Goal: Check status: Check status

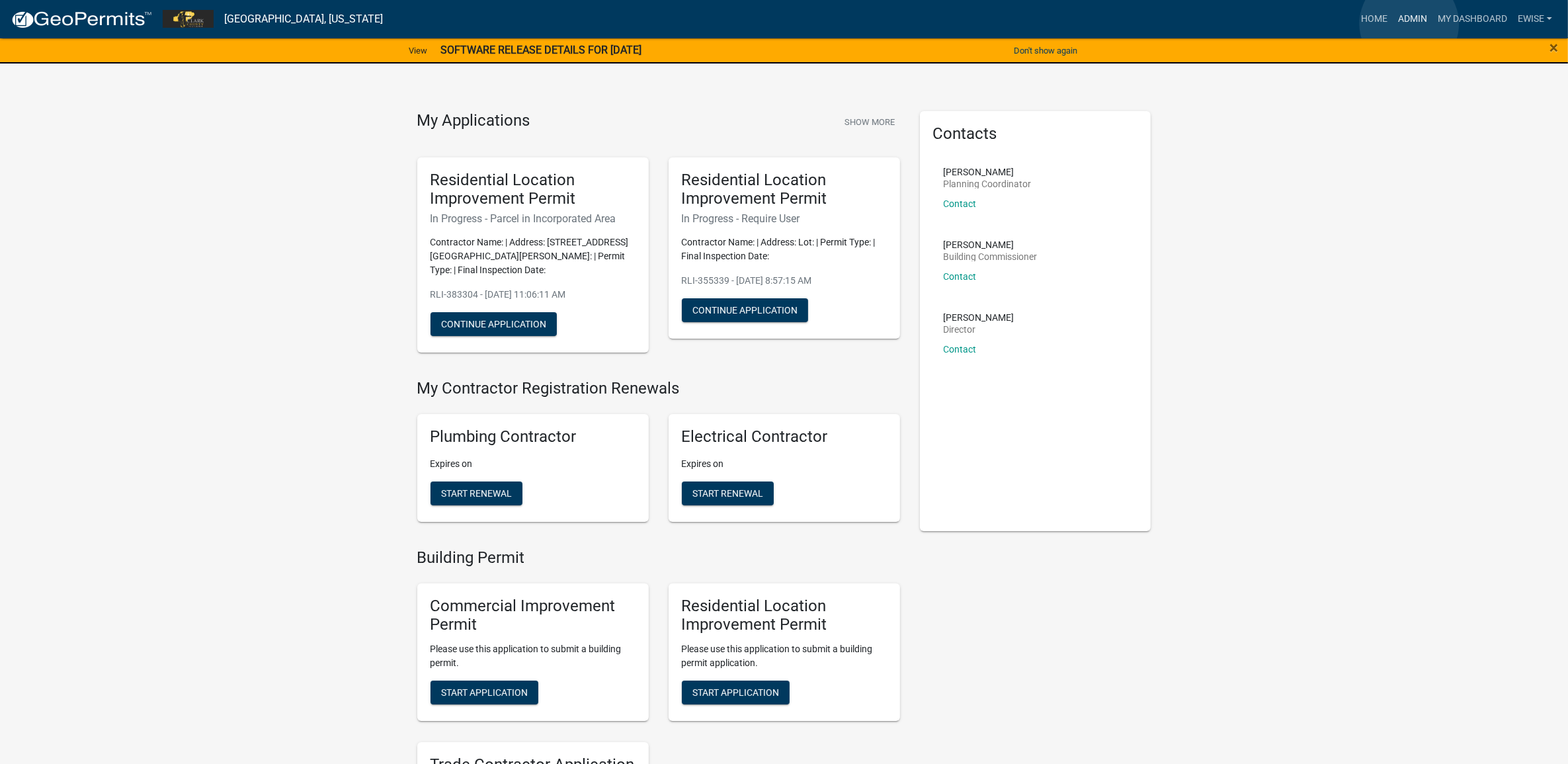
click at [1409, 24] on link "Admin" at bounding box center [1412, 19] width 40 height 25
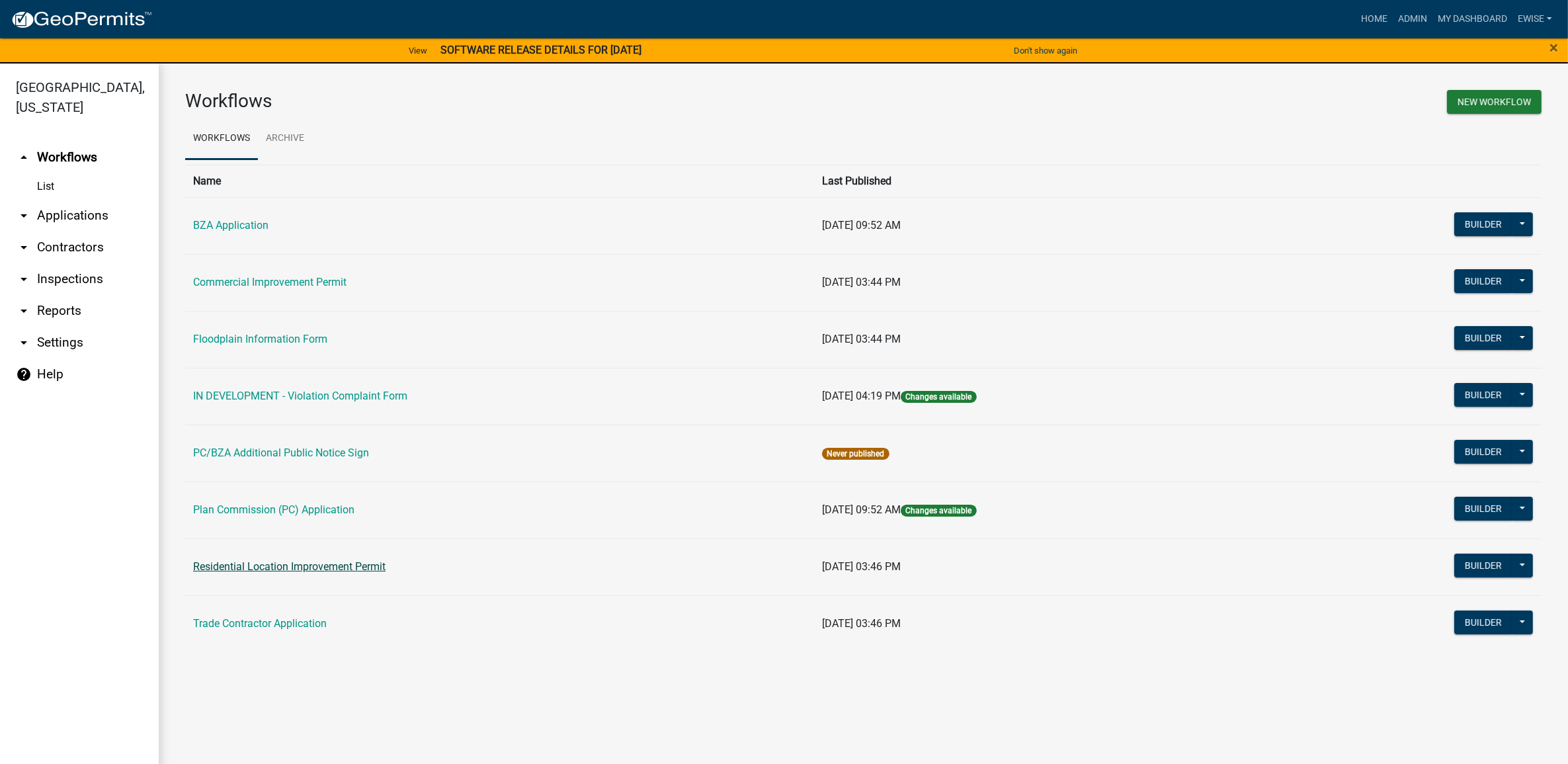
click at [285, 563] on link "Residential Location Improvement Permit" at bounding box center [289, 567] width 192 height 13
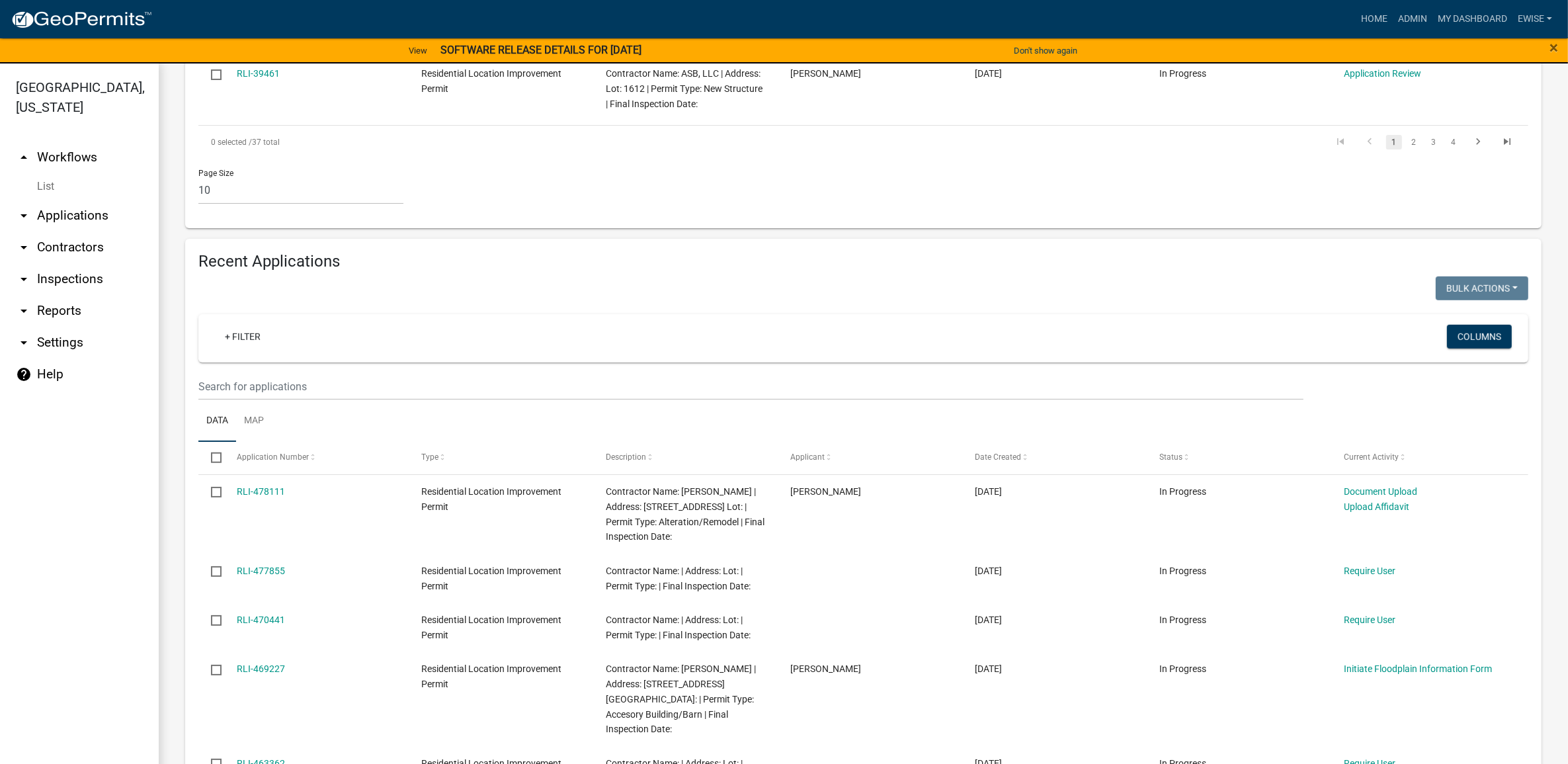
scroll to position [1158, 0]
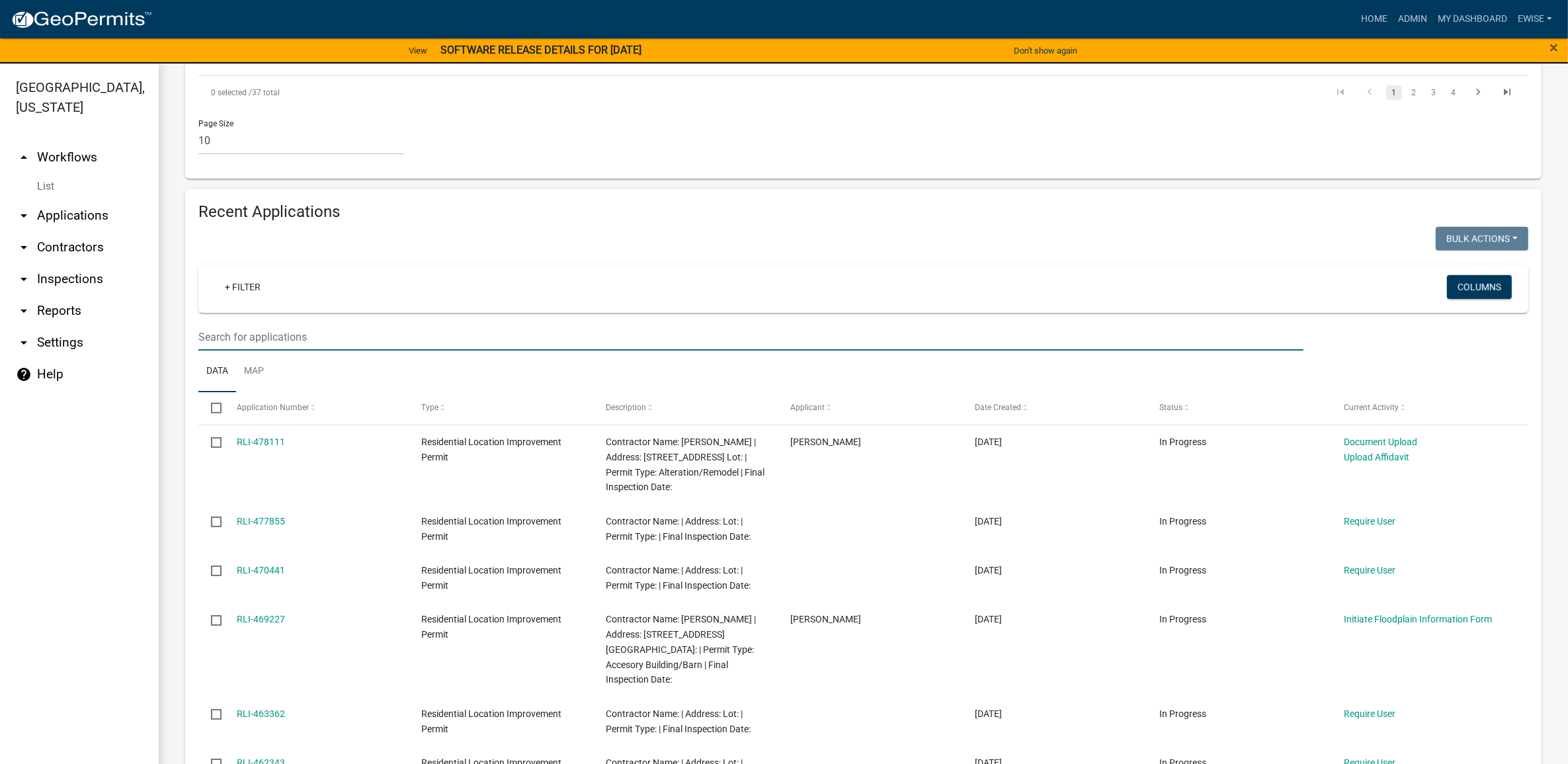
click at [424, 324] on input "text" at bounding box center [751, 338] width 1105 height 27
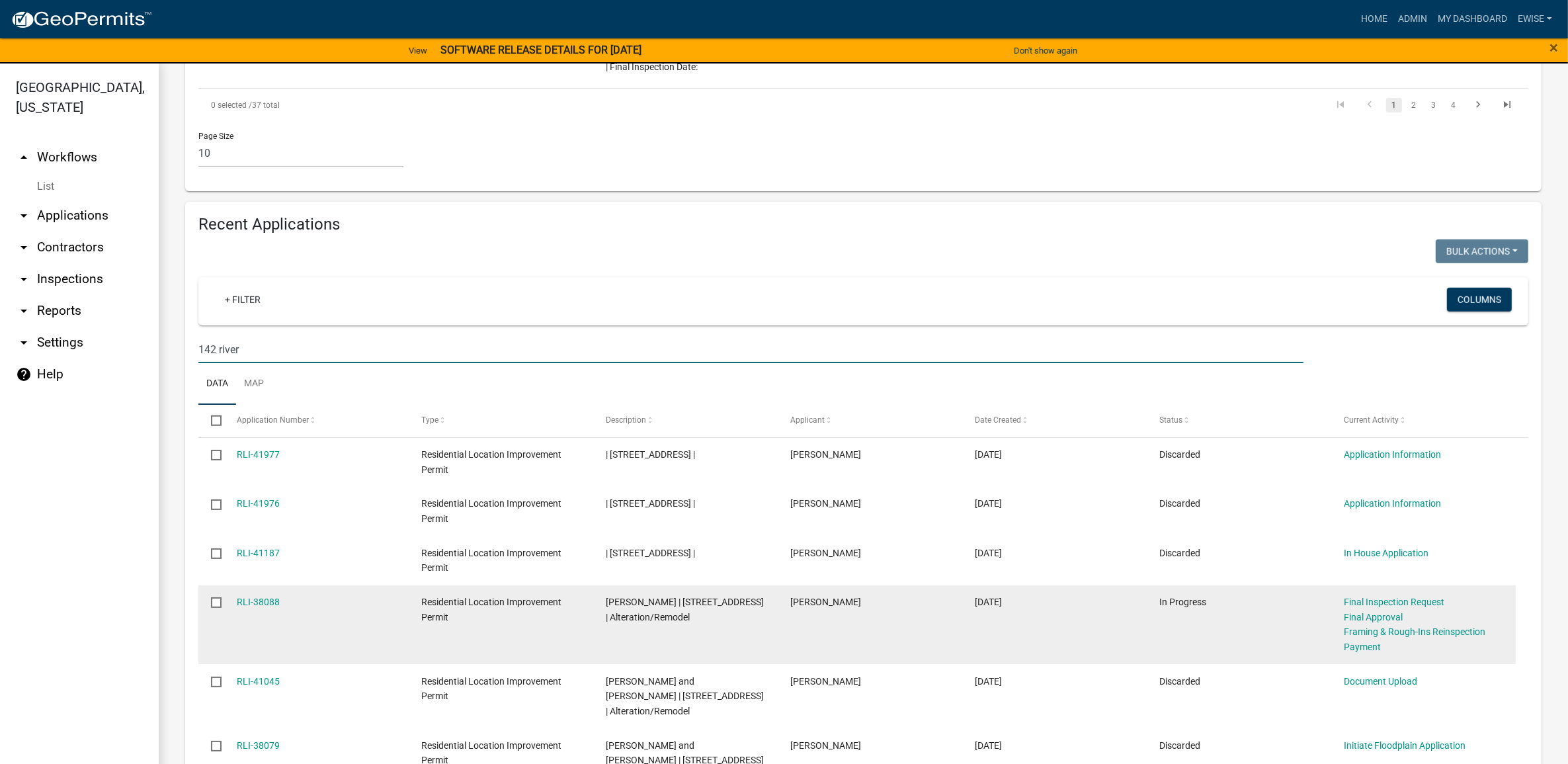
scroll to position [15, 0]
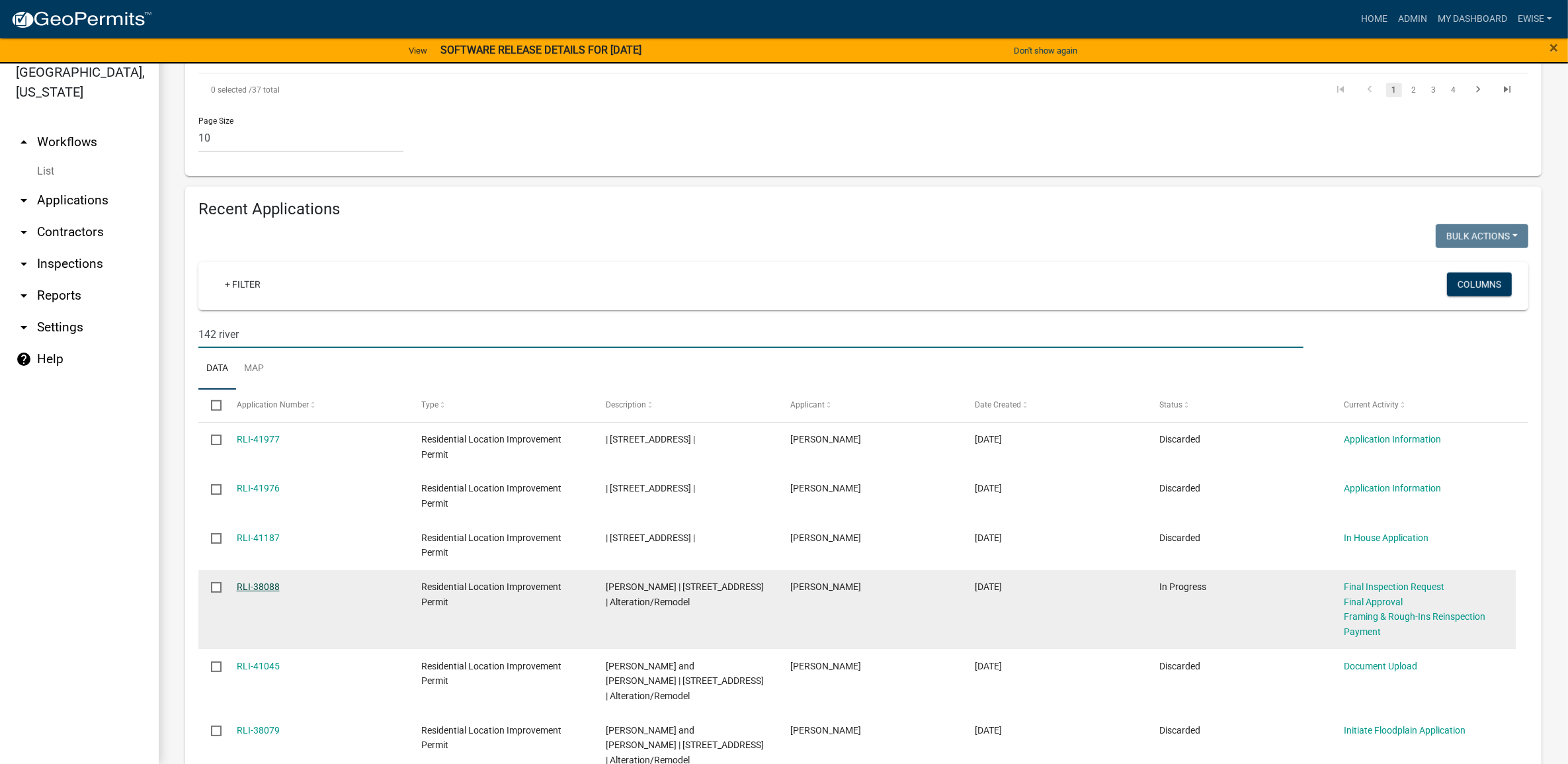
type input "142 river"
click at [265, 582] on link "RLI-38088" at bounding box center [258, 587] width 43 height 11
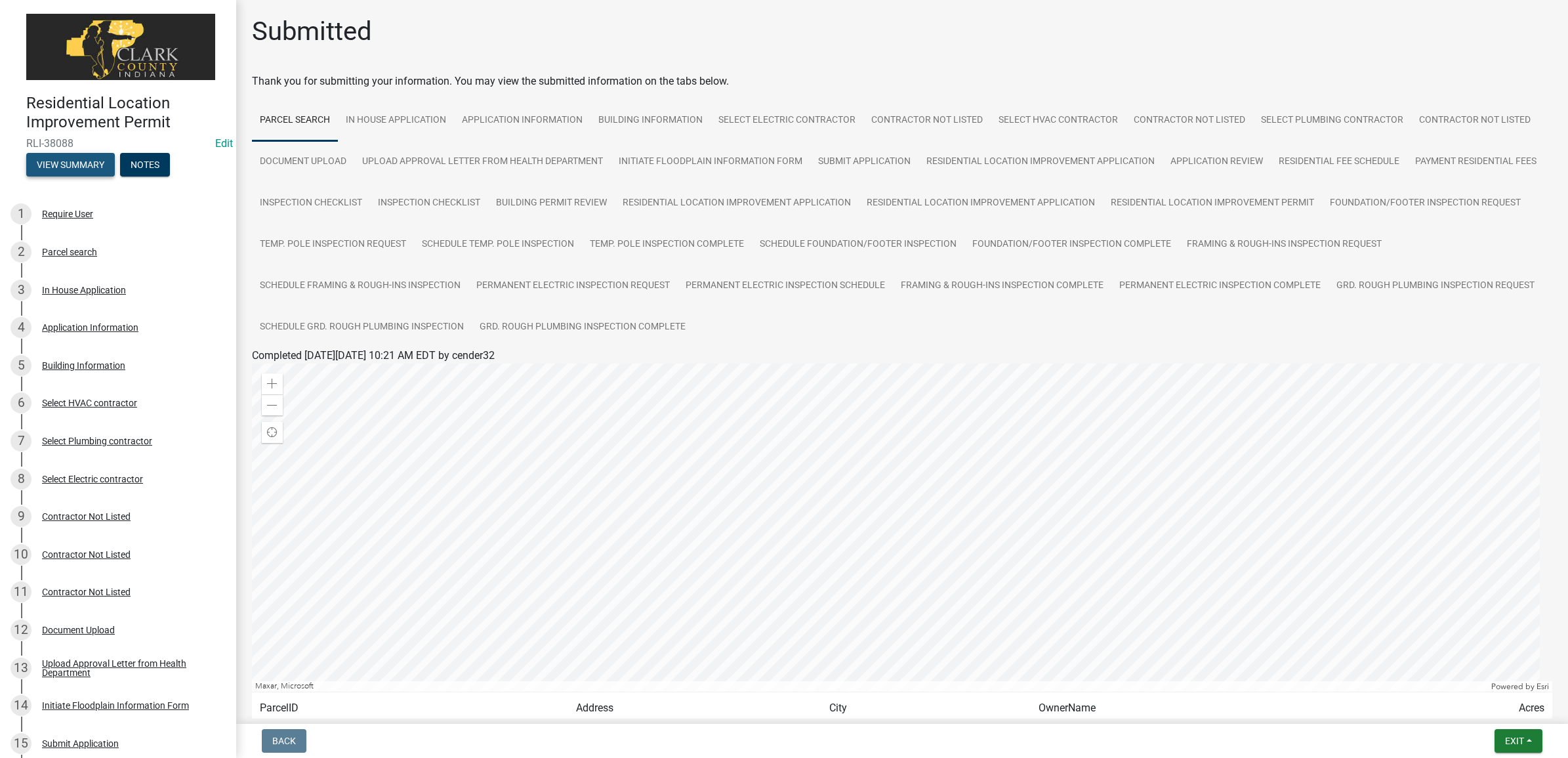
click at [80, 155] on button "View Summary" at bounding box center [70, 165] width 88 height 23
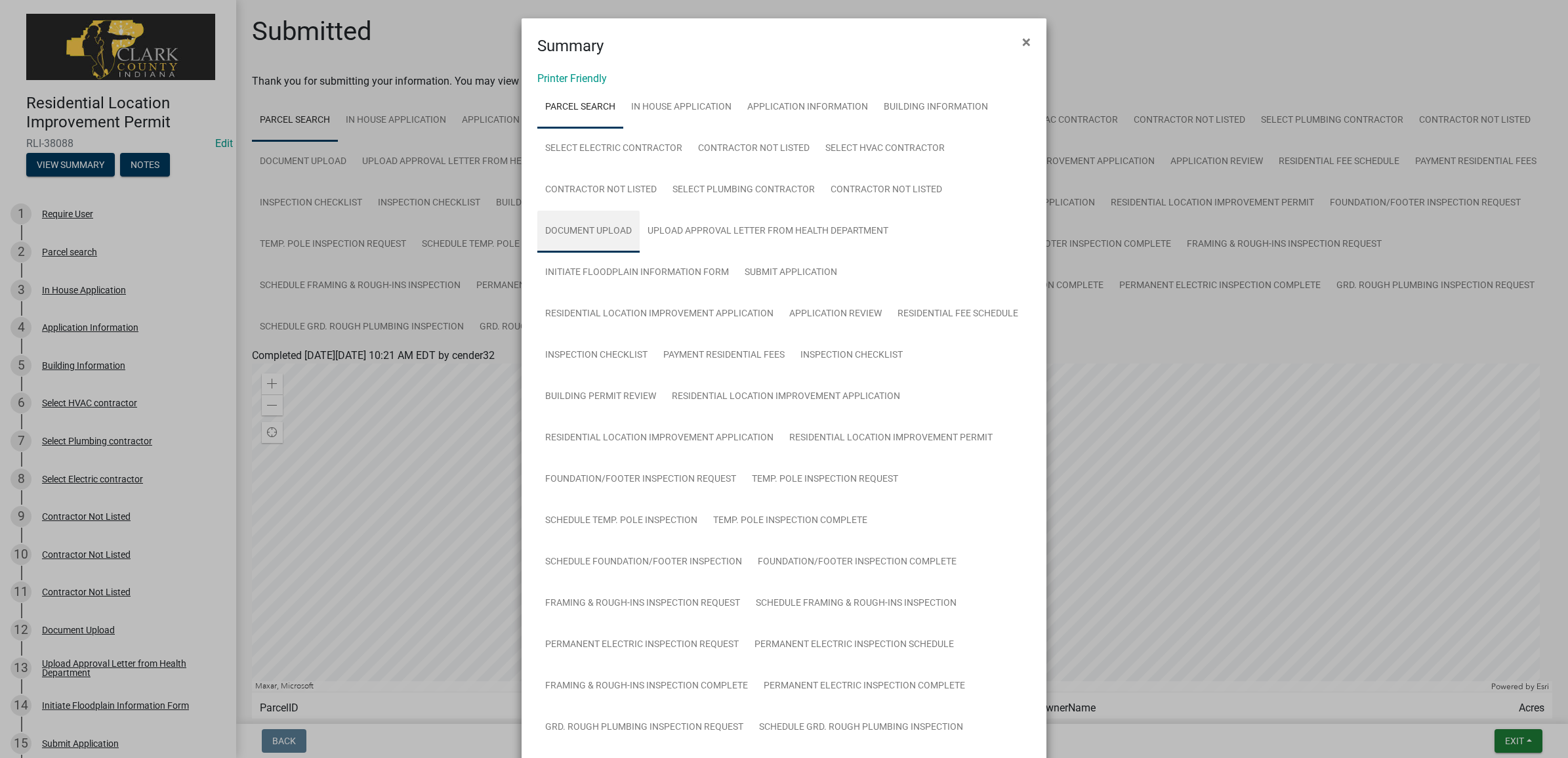
click at [586, 228] on link "Document Upload" at bounding box center [589, 231] width 103 height 42
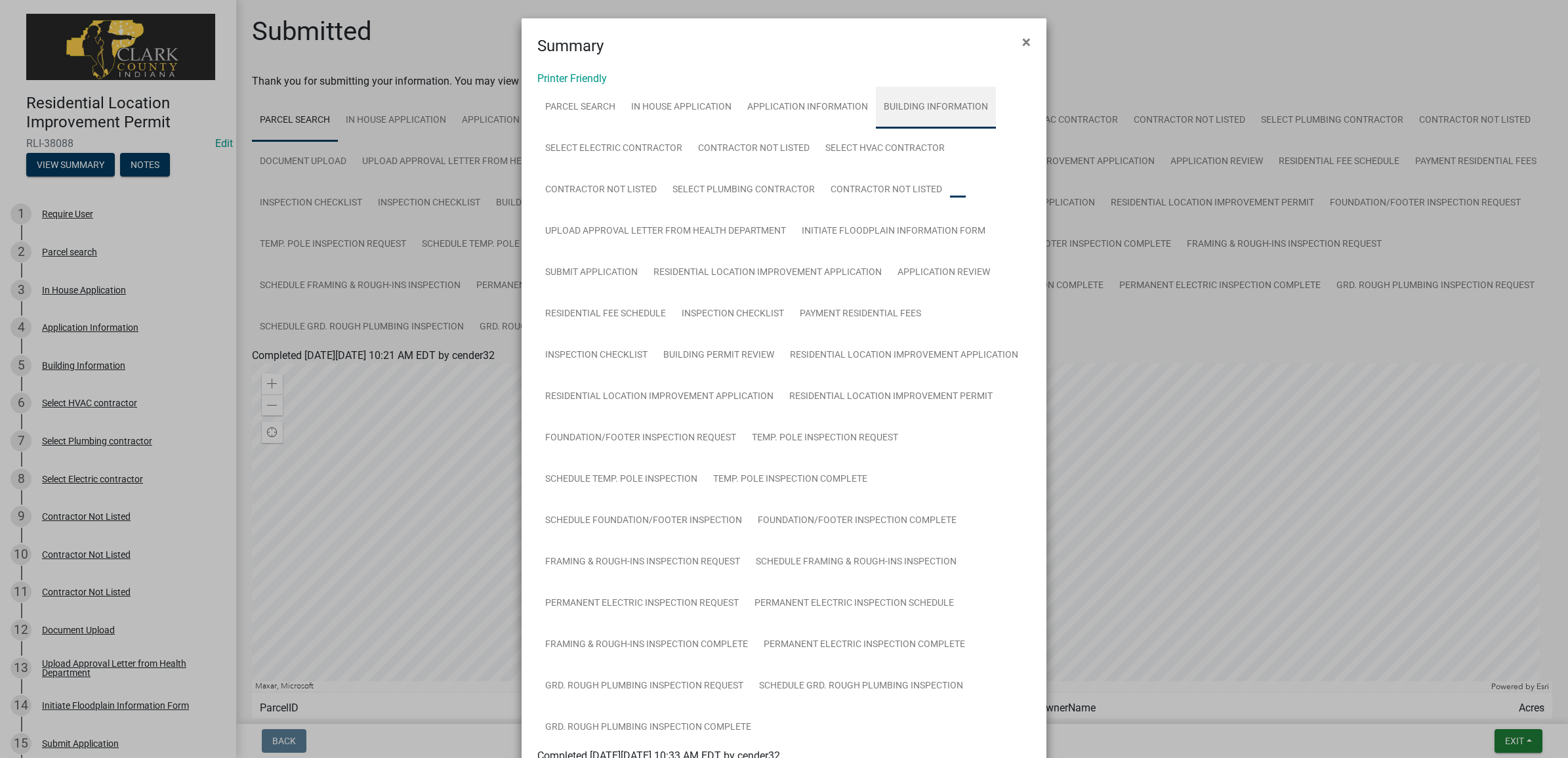
click at [914, 105] on link "Building Information" at bounding box center [935, 107] width 120 height 42
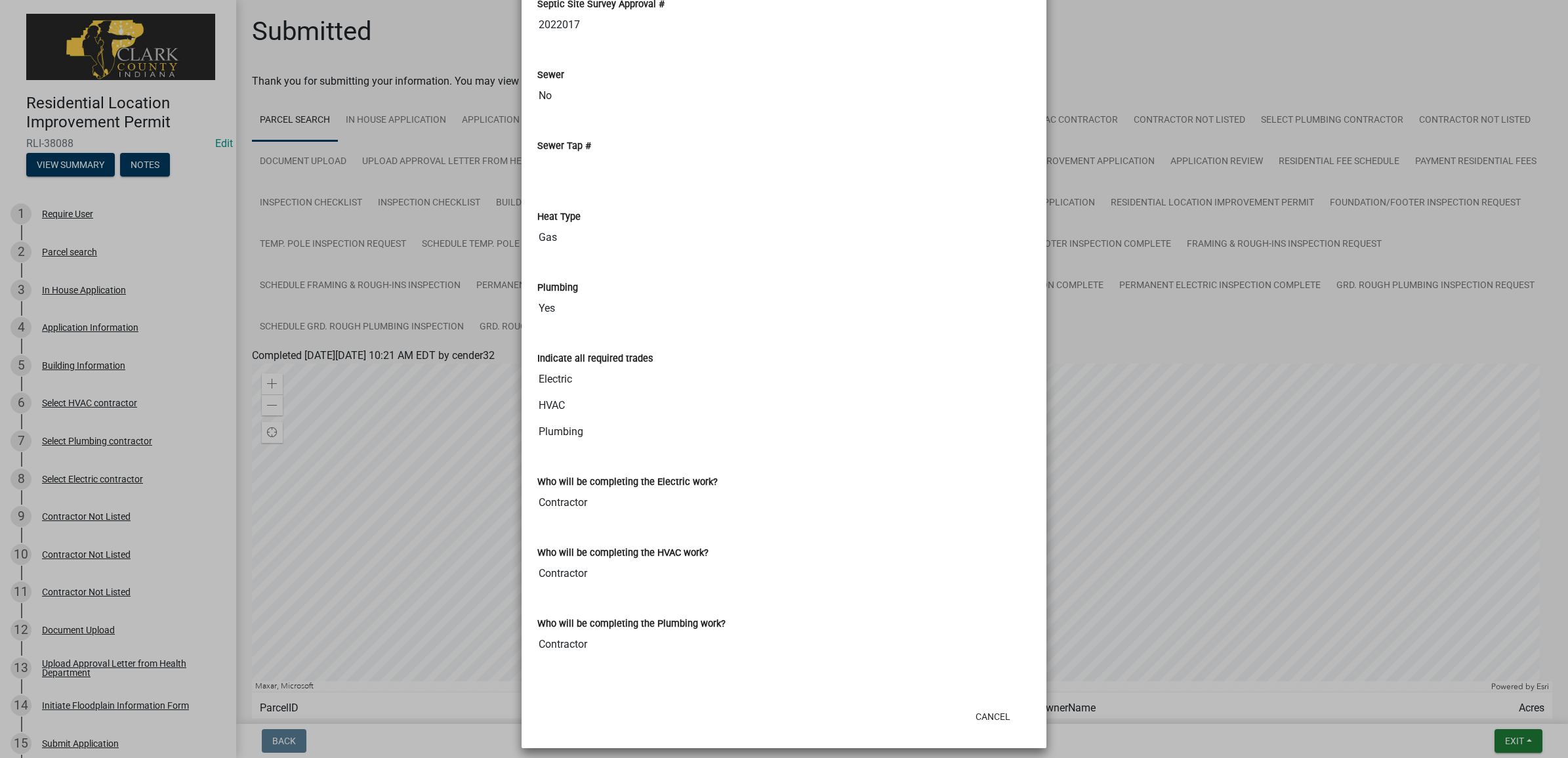
scroll to position [1912, 0]
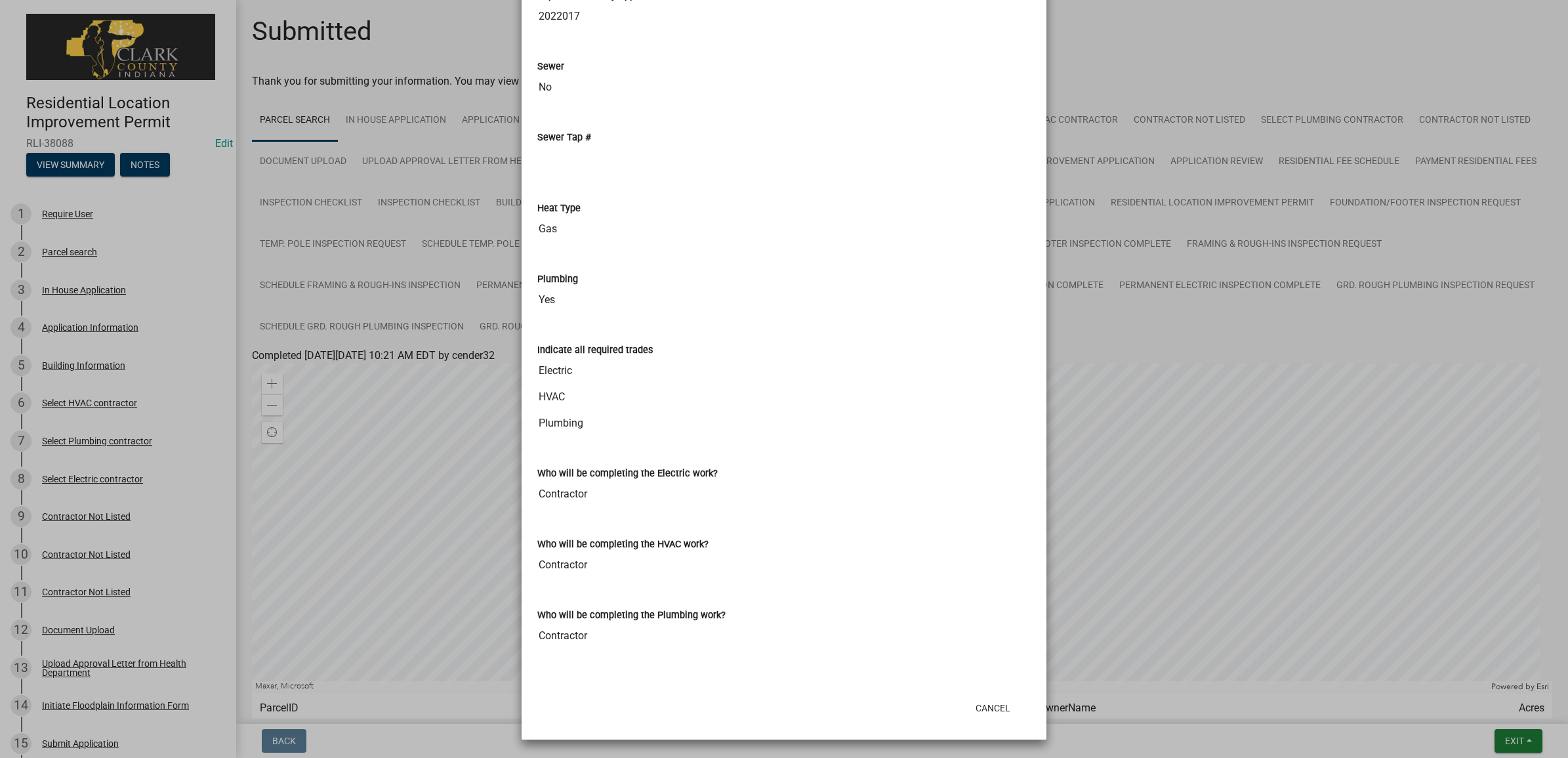
click at [92, 618] on ngb-modal-window "Summary × Printer Friendly Parcel search In House Application Application Infor…" at bounding box center [784, 379] width 1568 height 758
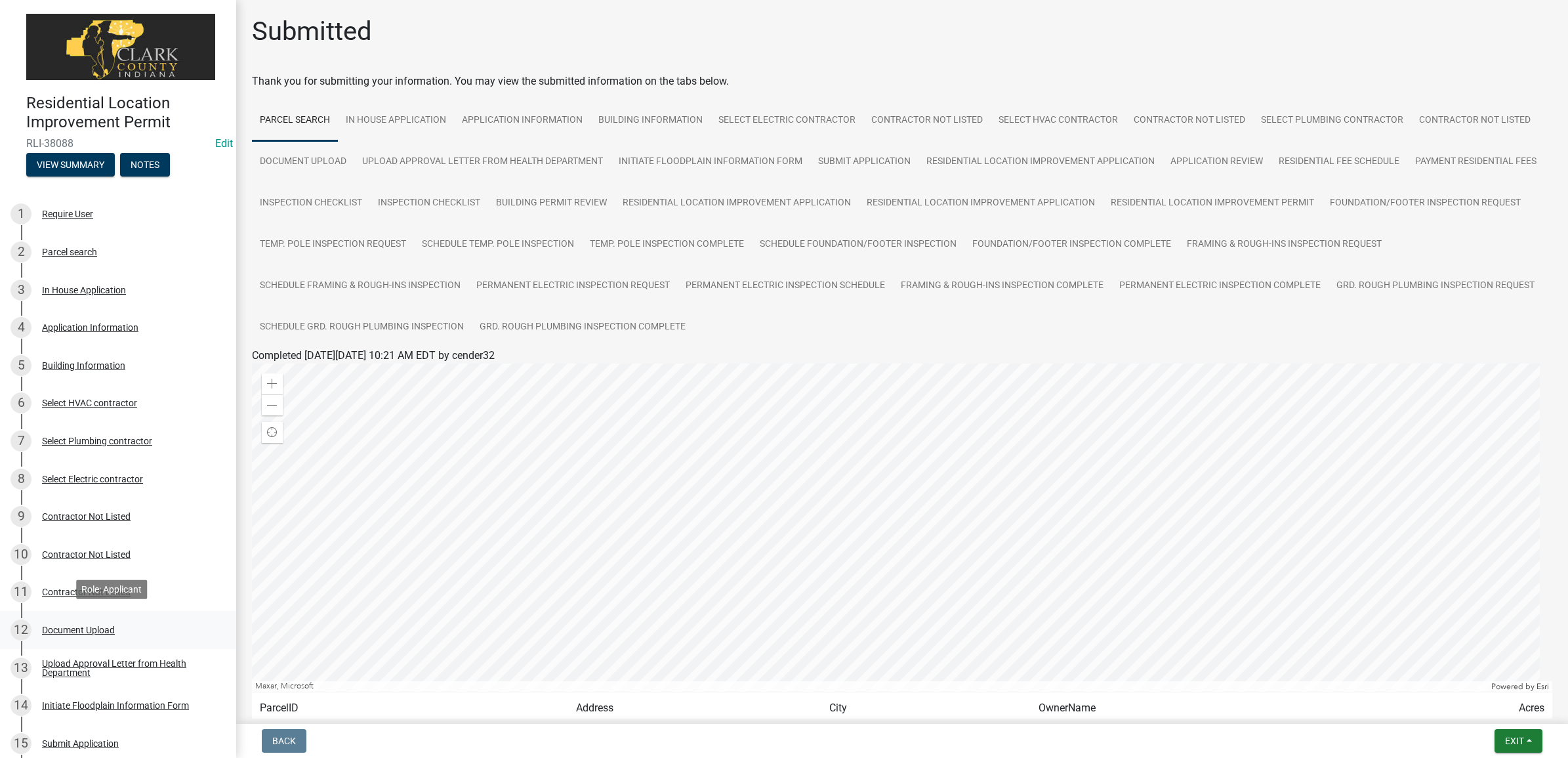
click at [86, 626] on div "Document Upload" at bounding box center [78, 630] width 73 height 9
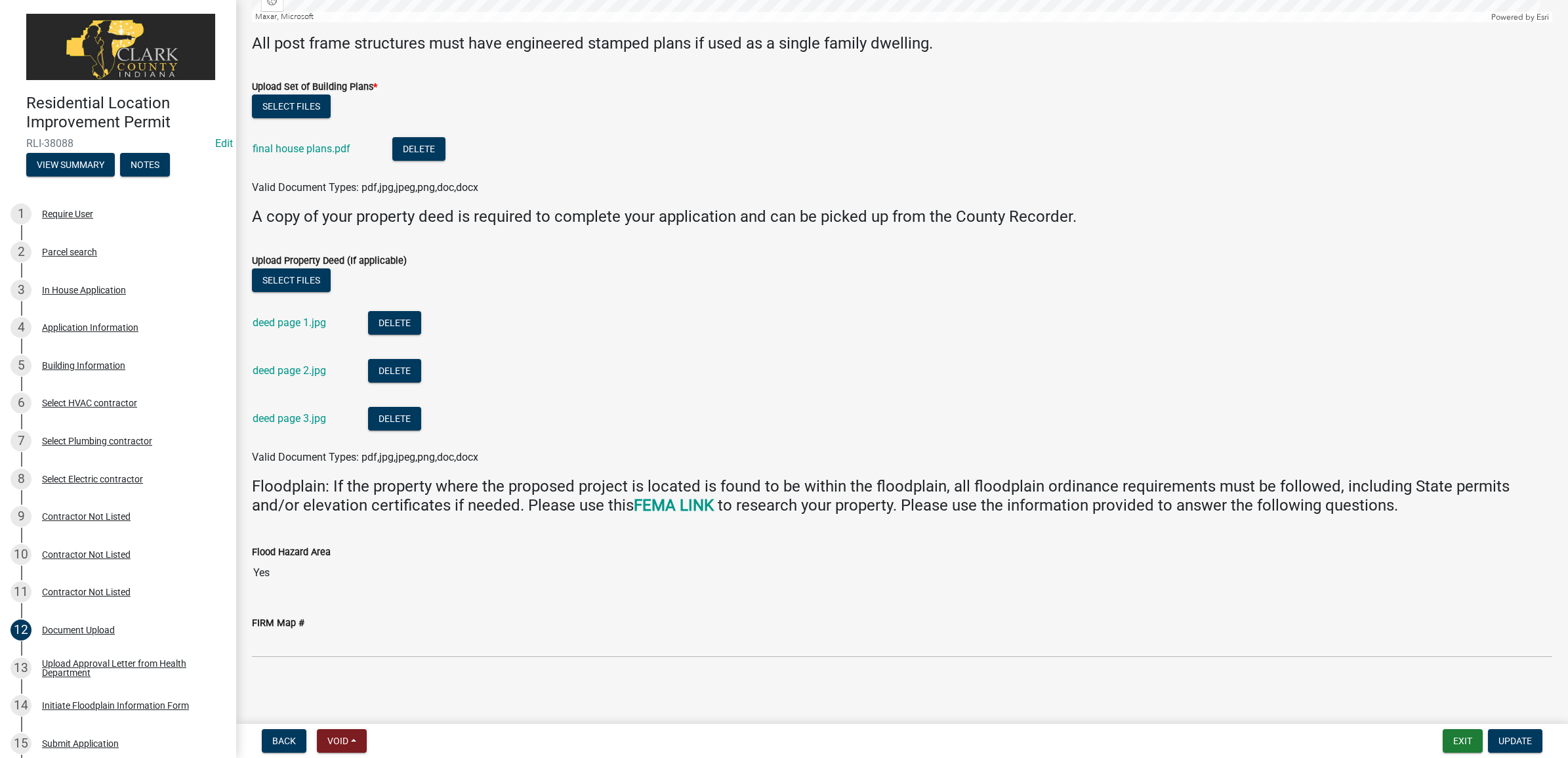
scroll to position [474, 0]
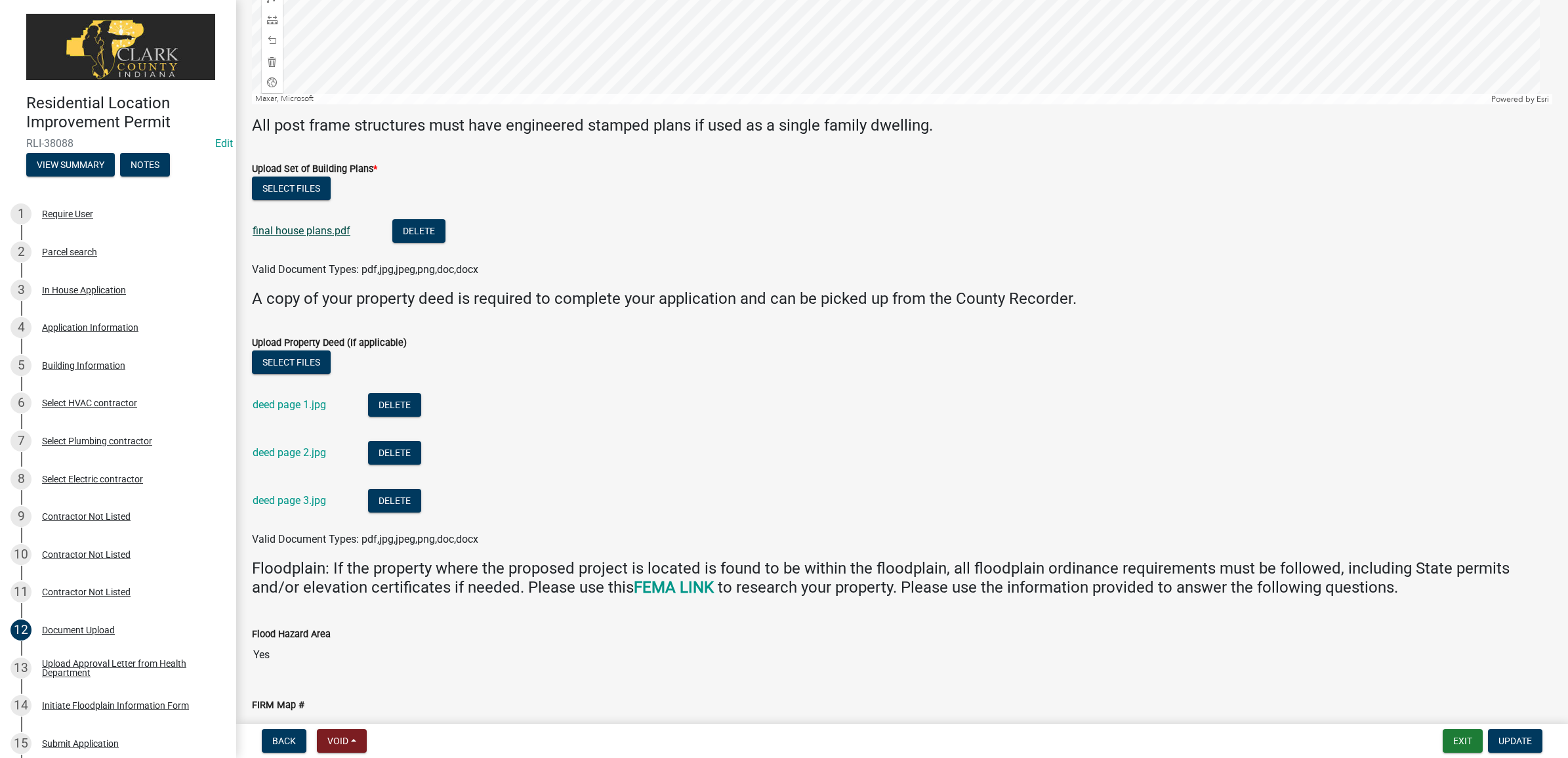
click at [290, 230] on link "final house plans.pdf" at bounding box center [302, 230] width 98 height 13
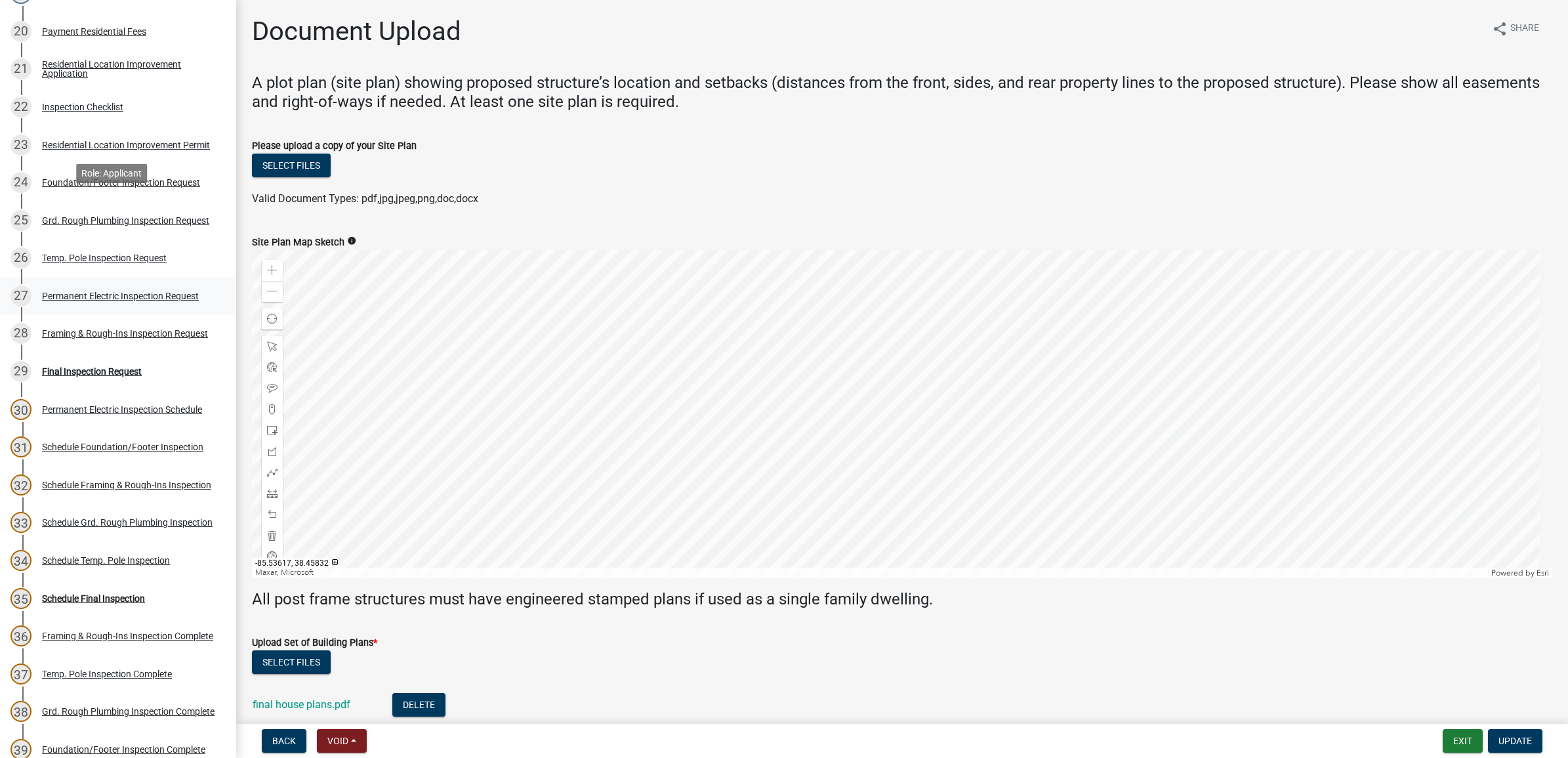
scroll to position [985, 0]
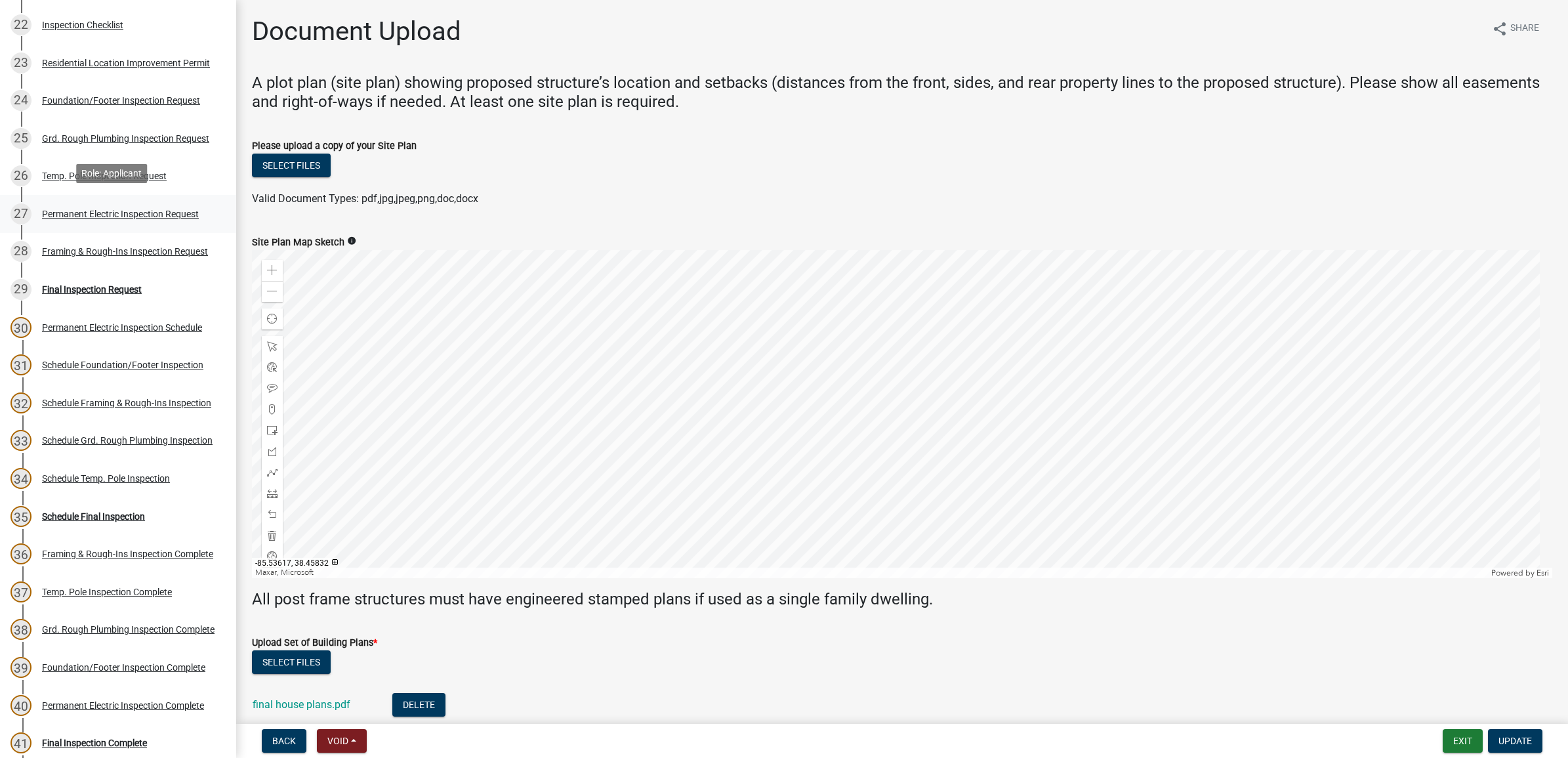
click at [147, 449] on ul "1 Require User 2 Parcel search 3 In House Application 4 Application Information…" at bounding box center [118, 62] width 236 height 1711
click at [115, 321] on div "Permanent Electric Inspection Schedule" at bounding box center [122, 326] width 160 height 9
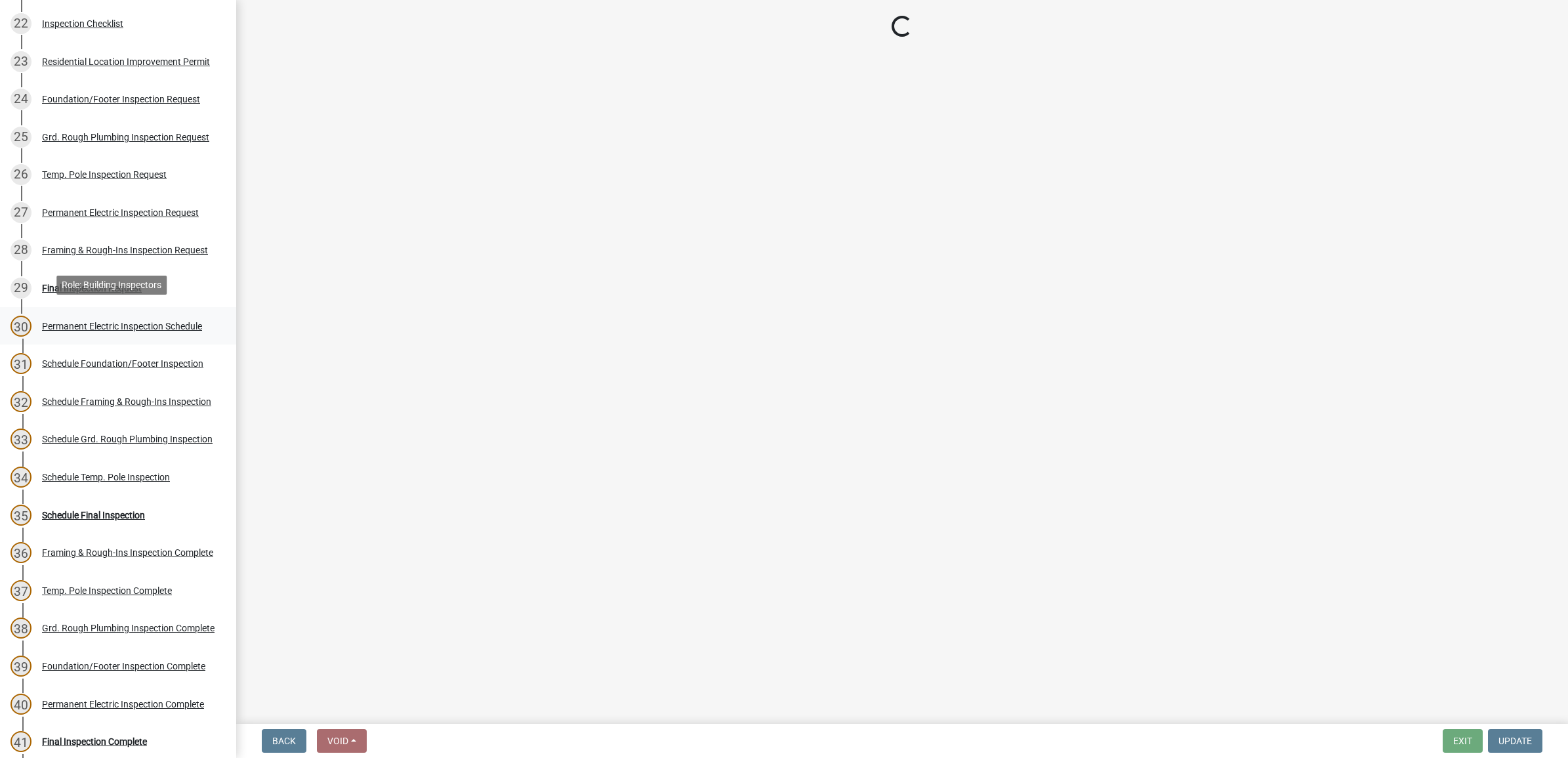
select select "f0fe0099-8a2e-47b8-a819-1b7a78890d62"
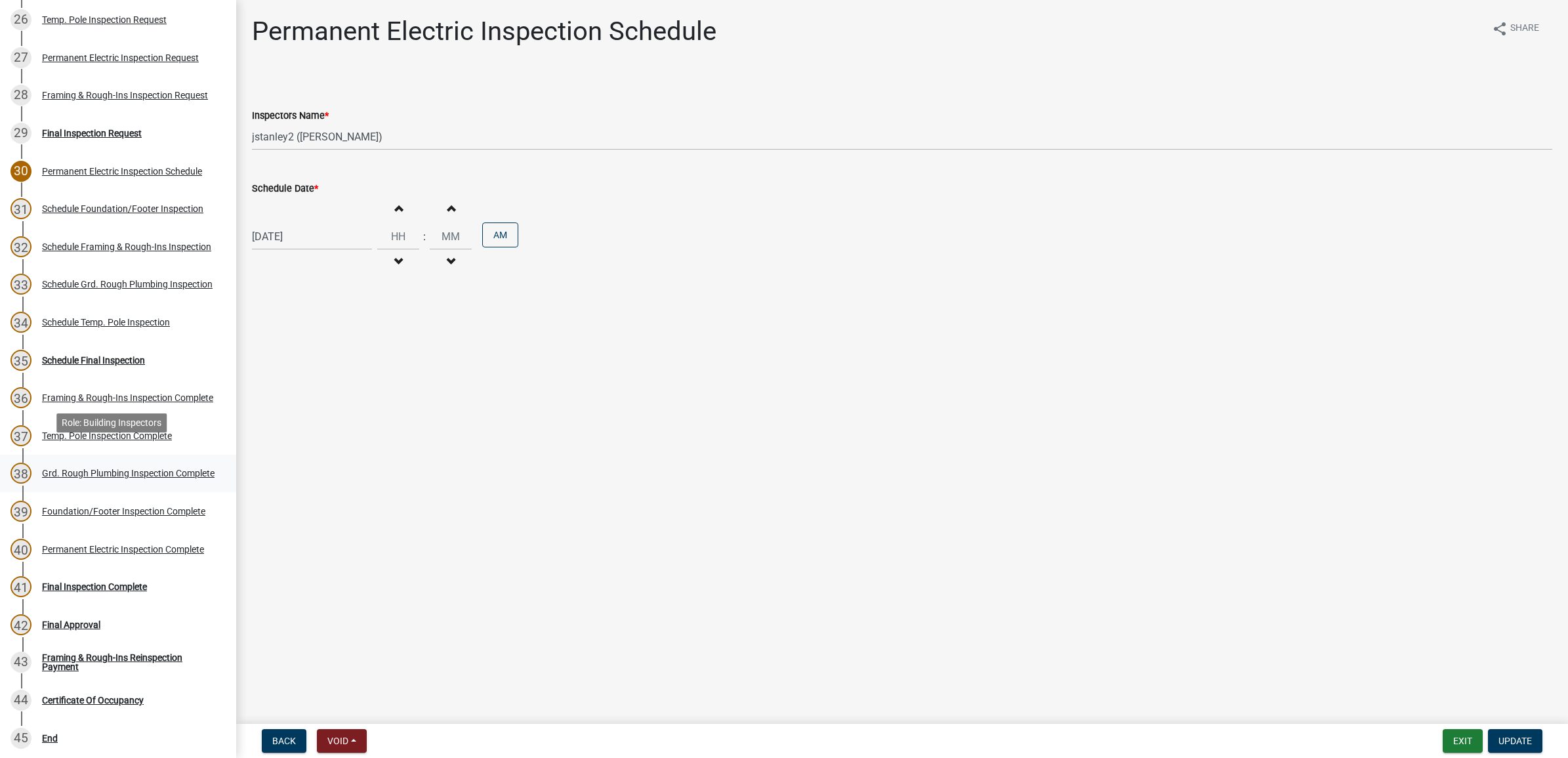
scroll to position [1149, 0]
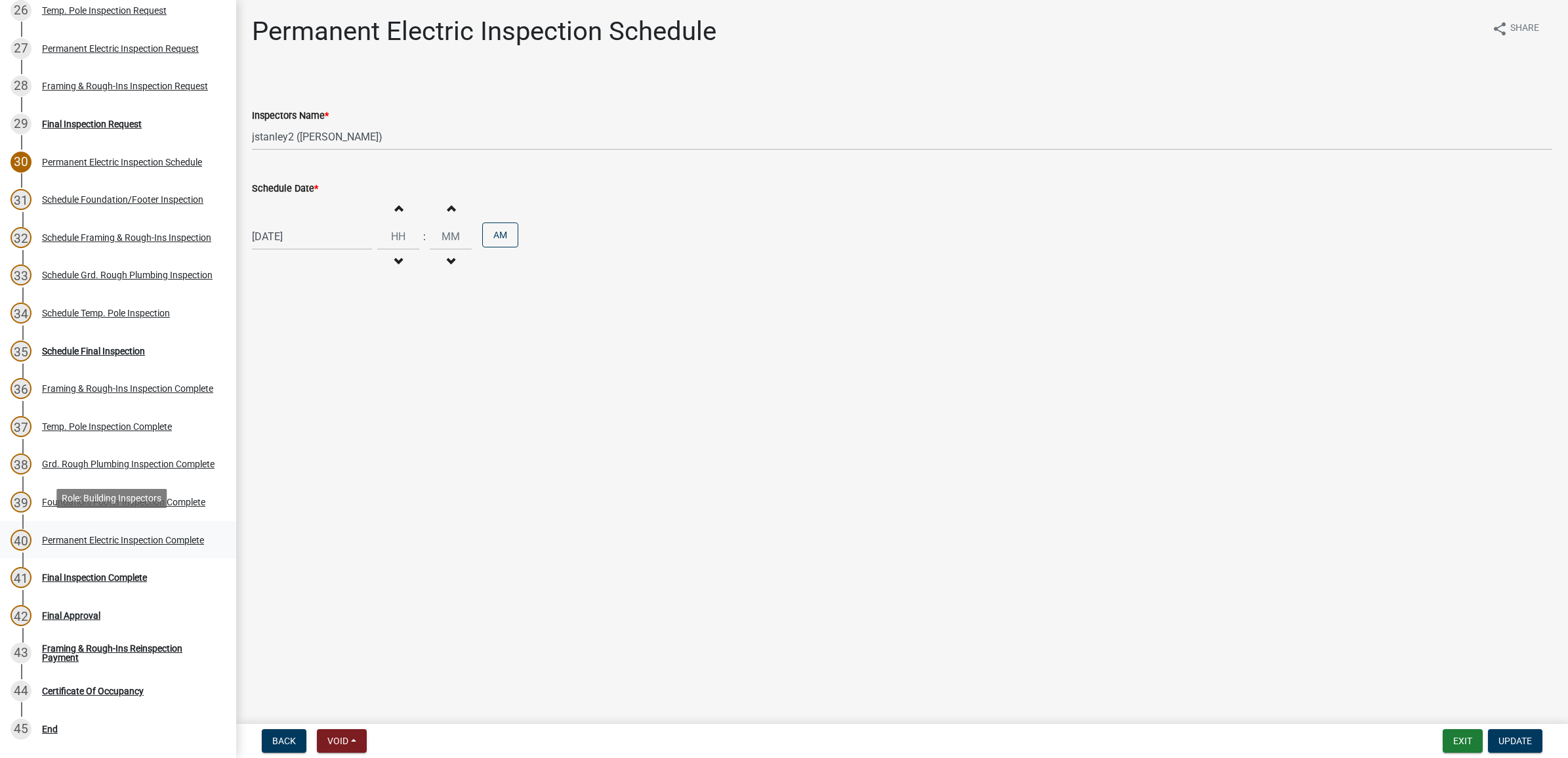
click at [131, 536] on div "Permanent Electric Inspection Complete" at bounding box center [123, 540] width 162 height 9
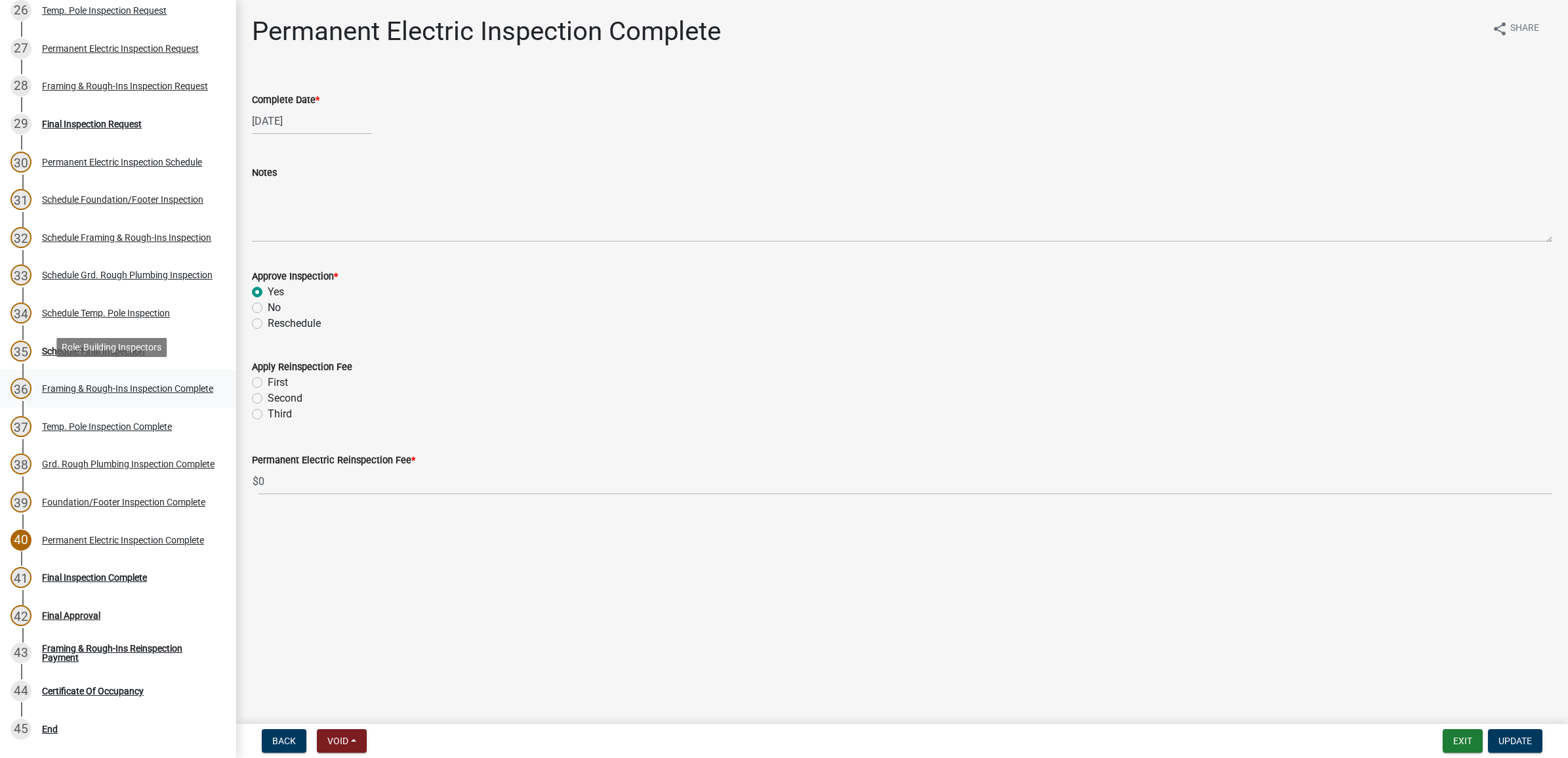
click at [148, 384] on div "Framing & Rough-Ins Inspection Complete" at bounding box center [128, 389] width 171 height 9
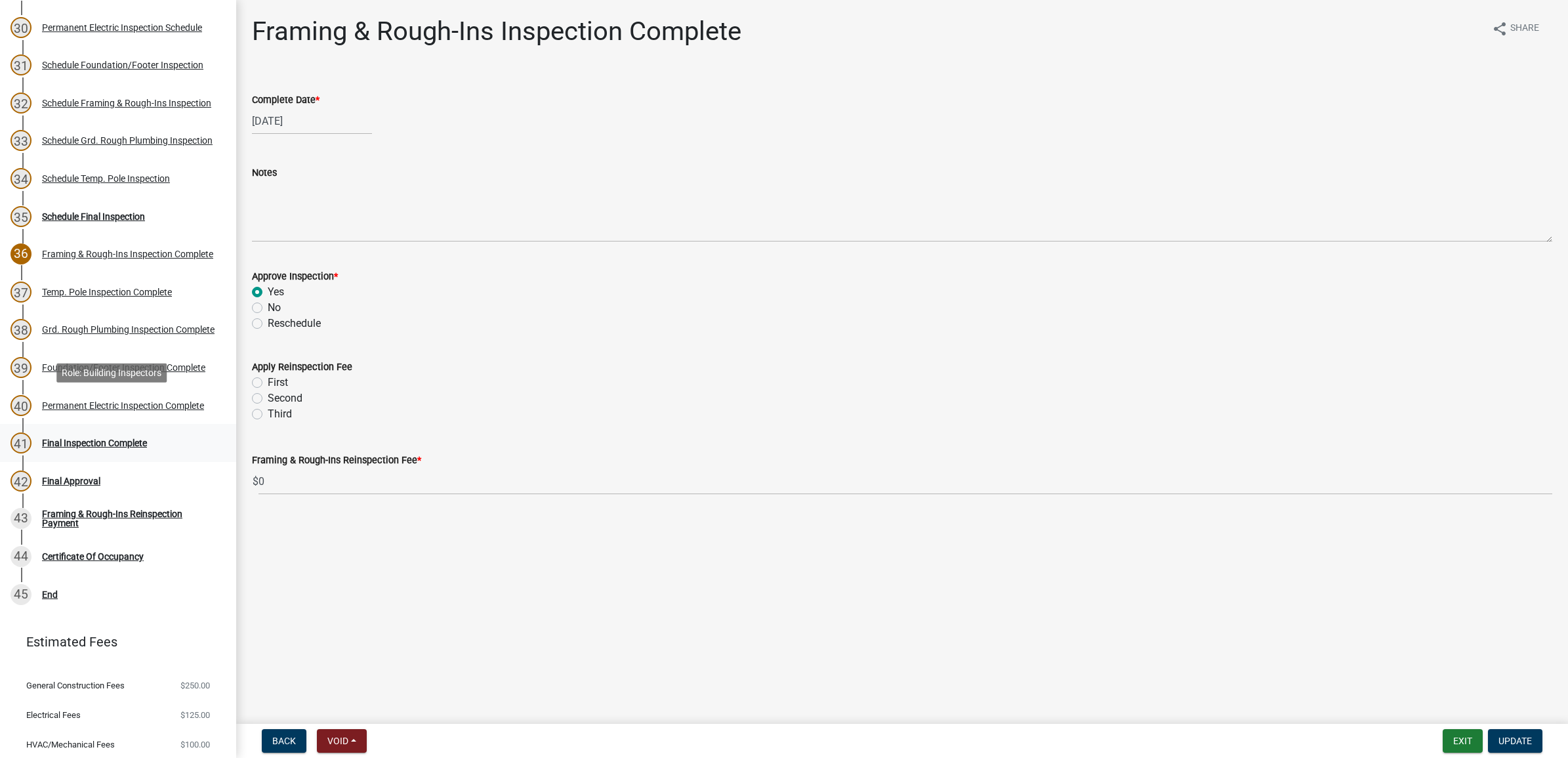
scroll to position [1313, 0]
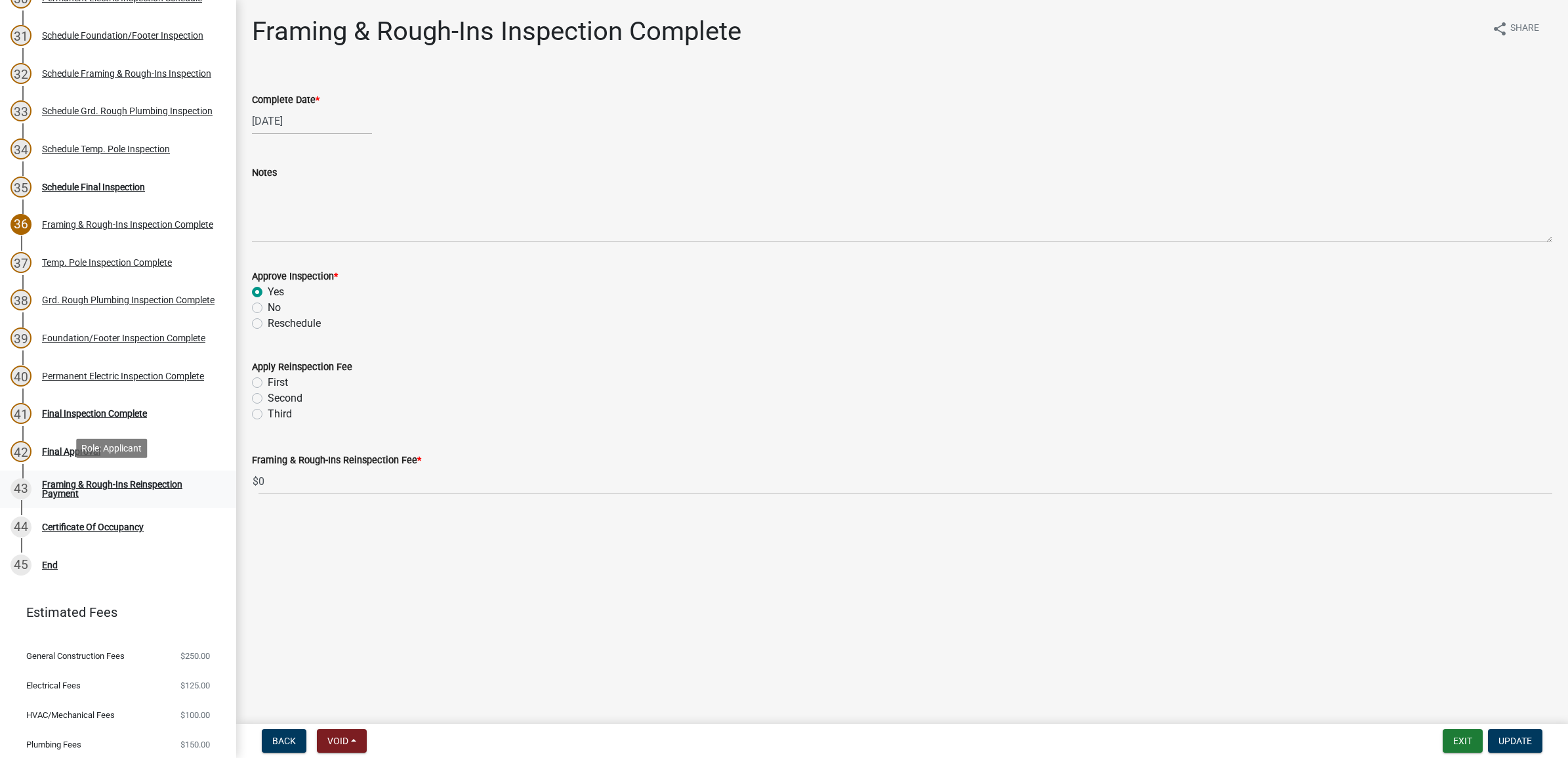
click at [139, 483] on div "Framing & Rough-Ins Reinspection Payment" at bounding box center [129, 489] width 173 height 18
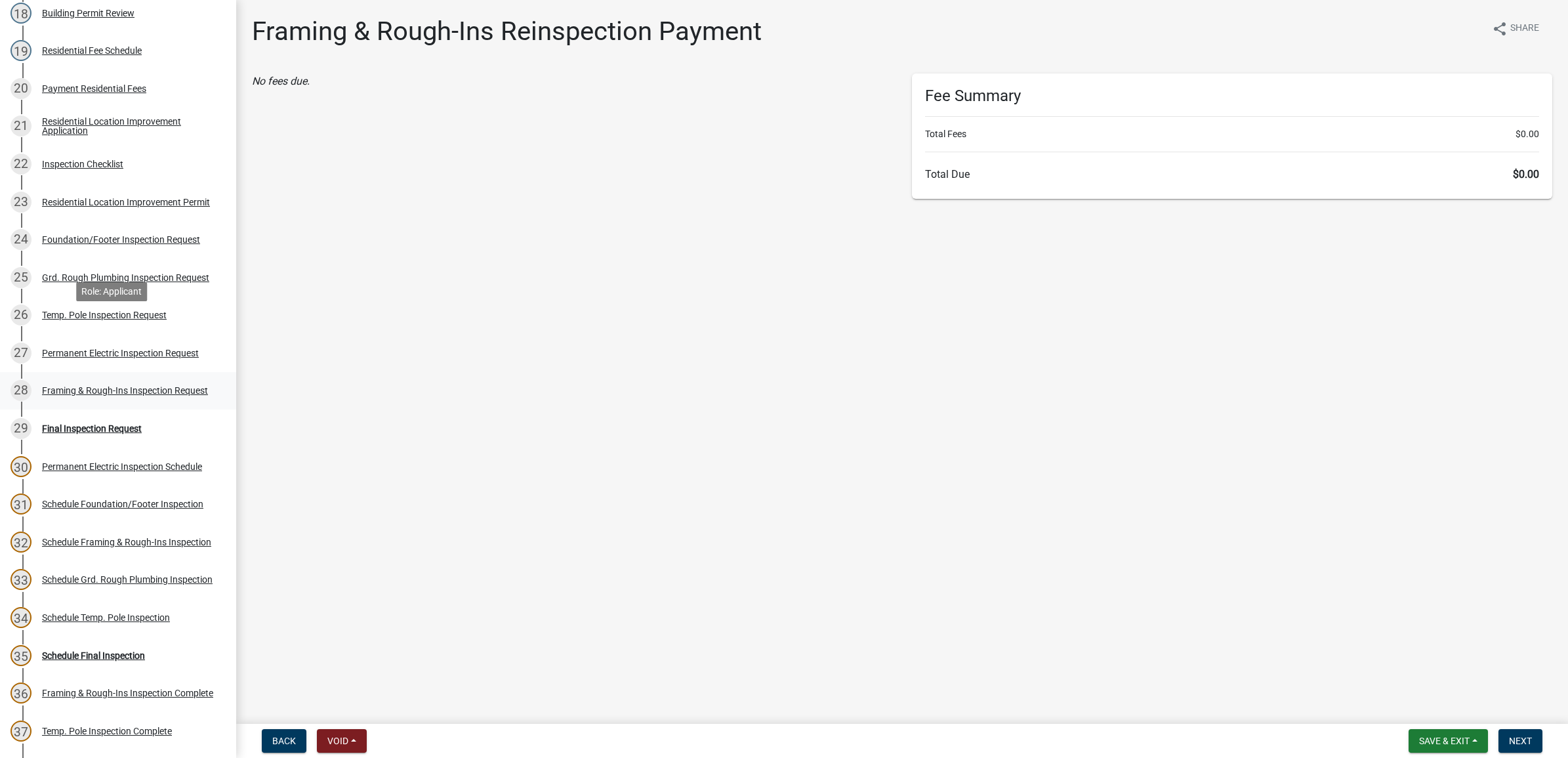
scroll to position [820, 0]
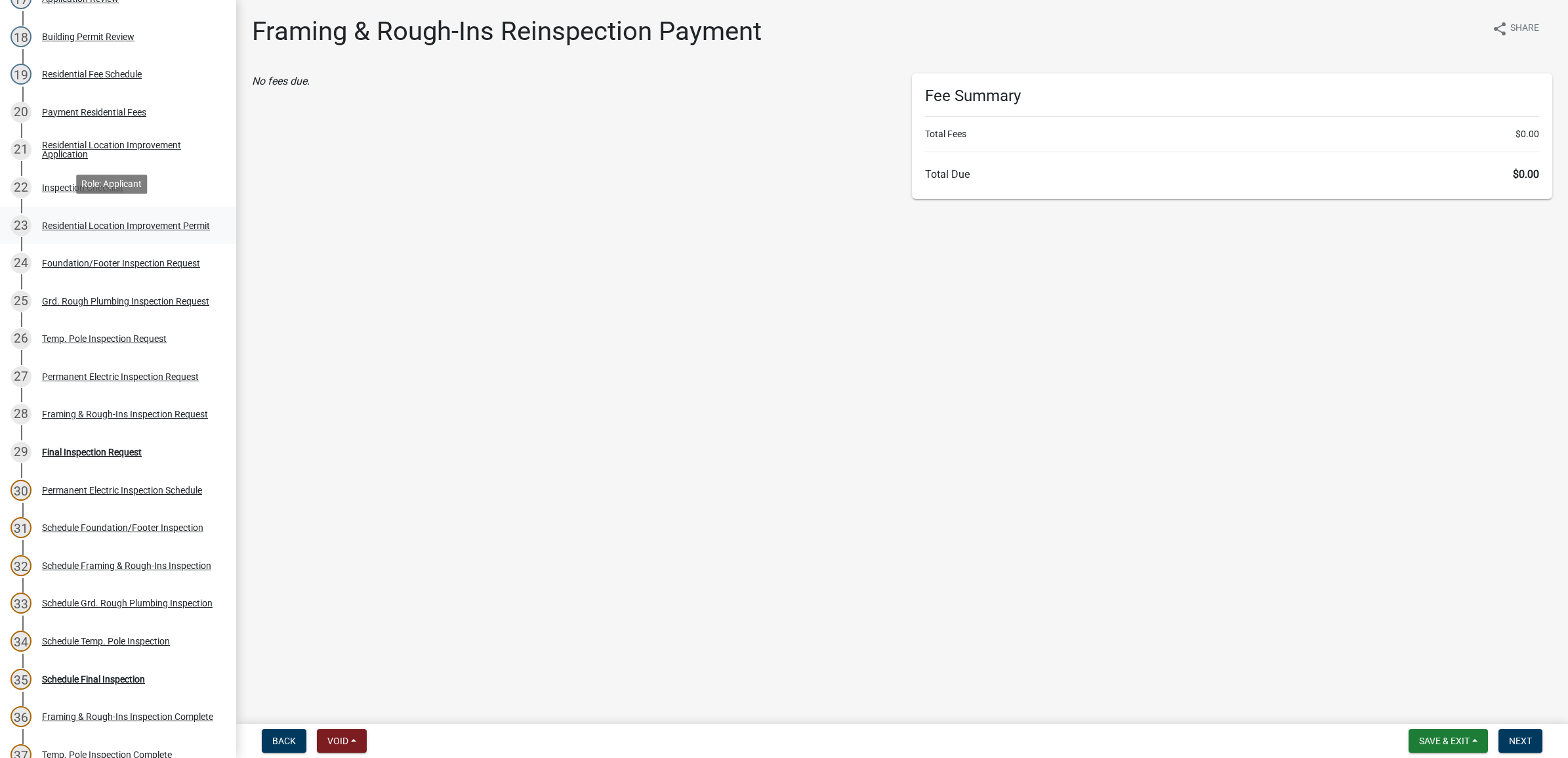
click at [118, 221] on div "Residential Location Improvement Permit" at bounding box center [126, 226] width 168 height 9
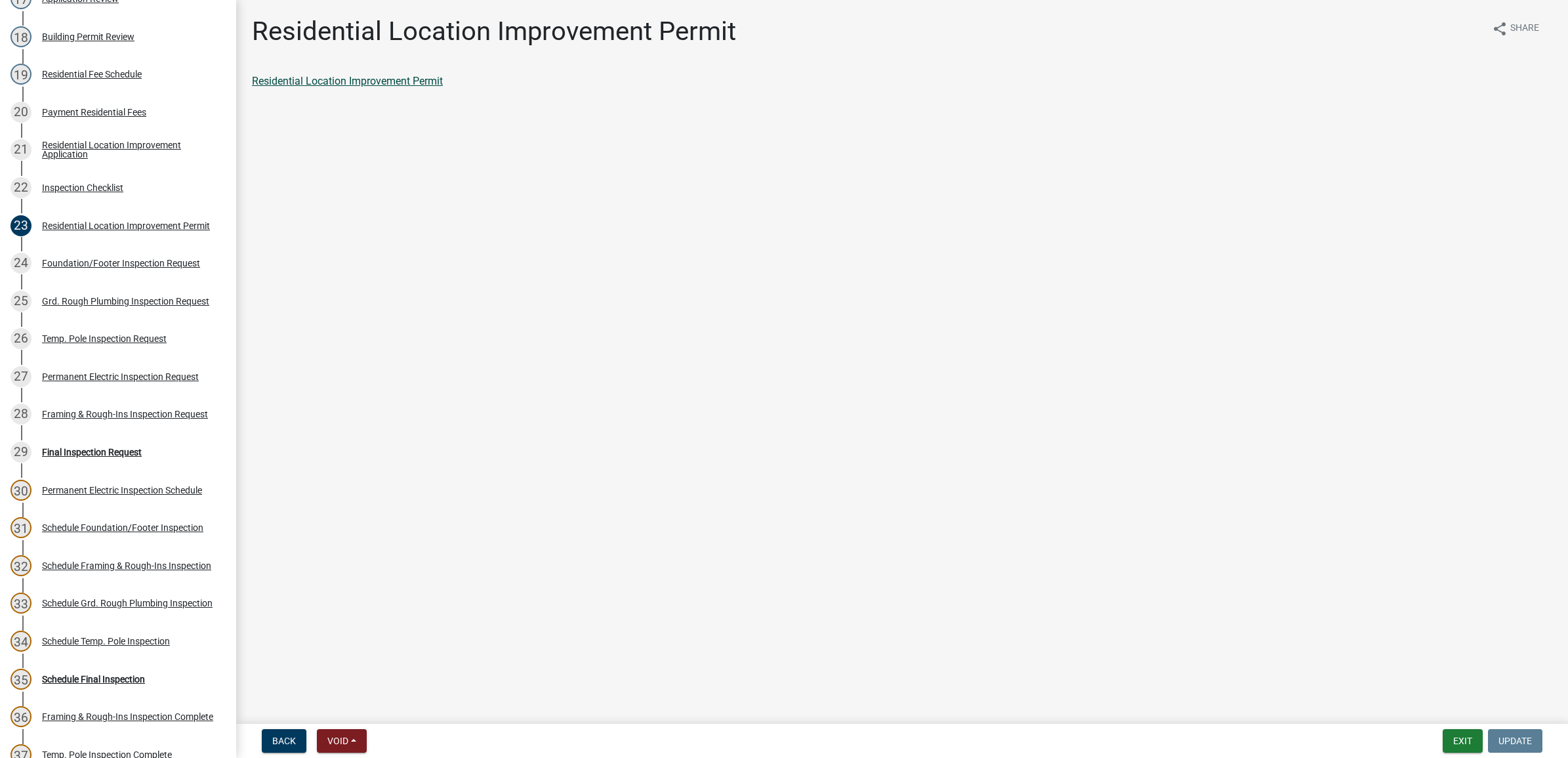
click at [383, 81] on link "Residential Location Improvement Permit" at bounding box center [347, 81] width 191 height 13
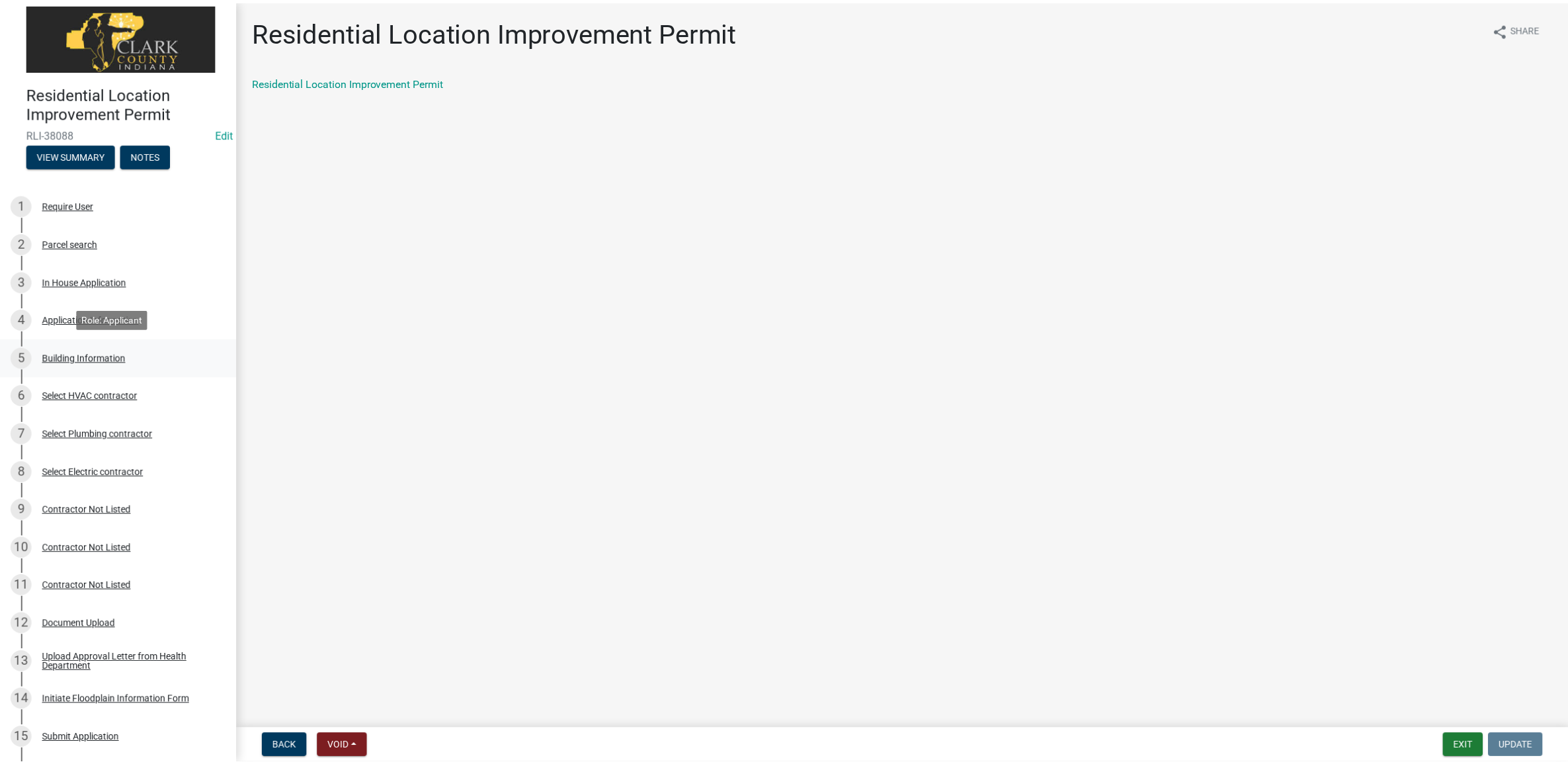
scroll to position [0, 0]
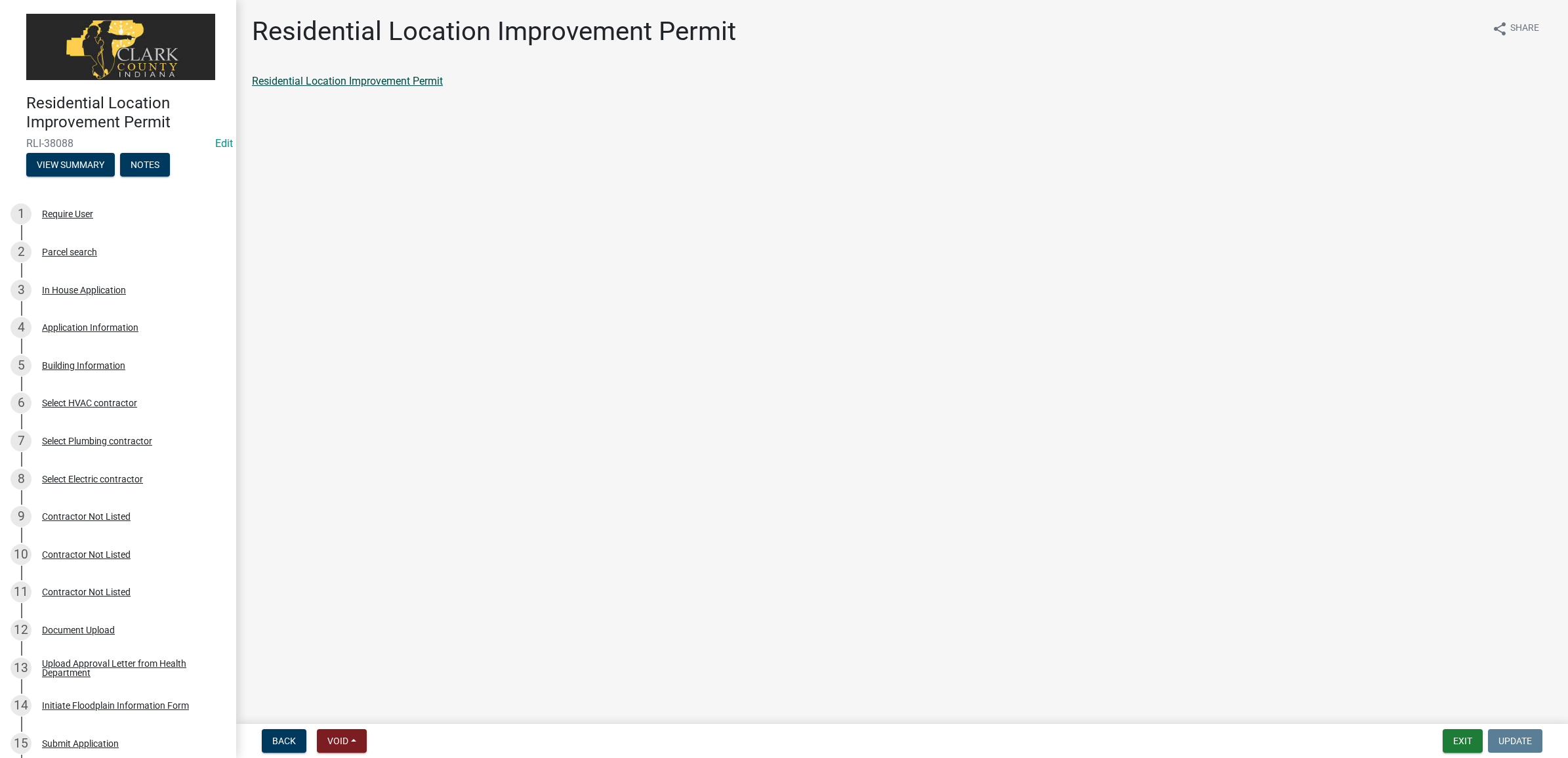
click at [379, 82] on link "Residential Location Improvement Permit" at bounding box center [347, 81] width 191 height 13
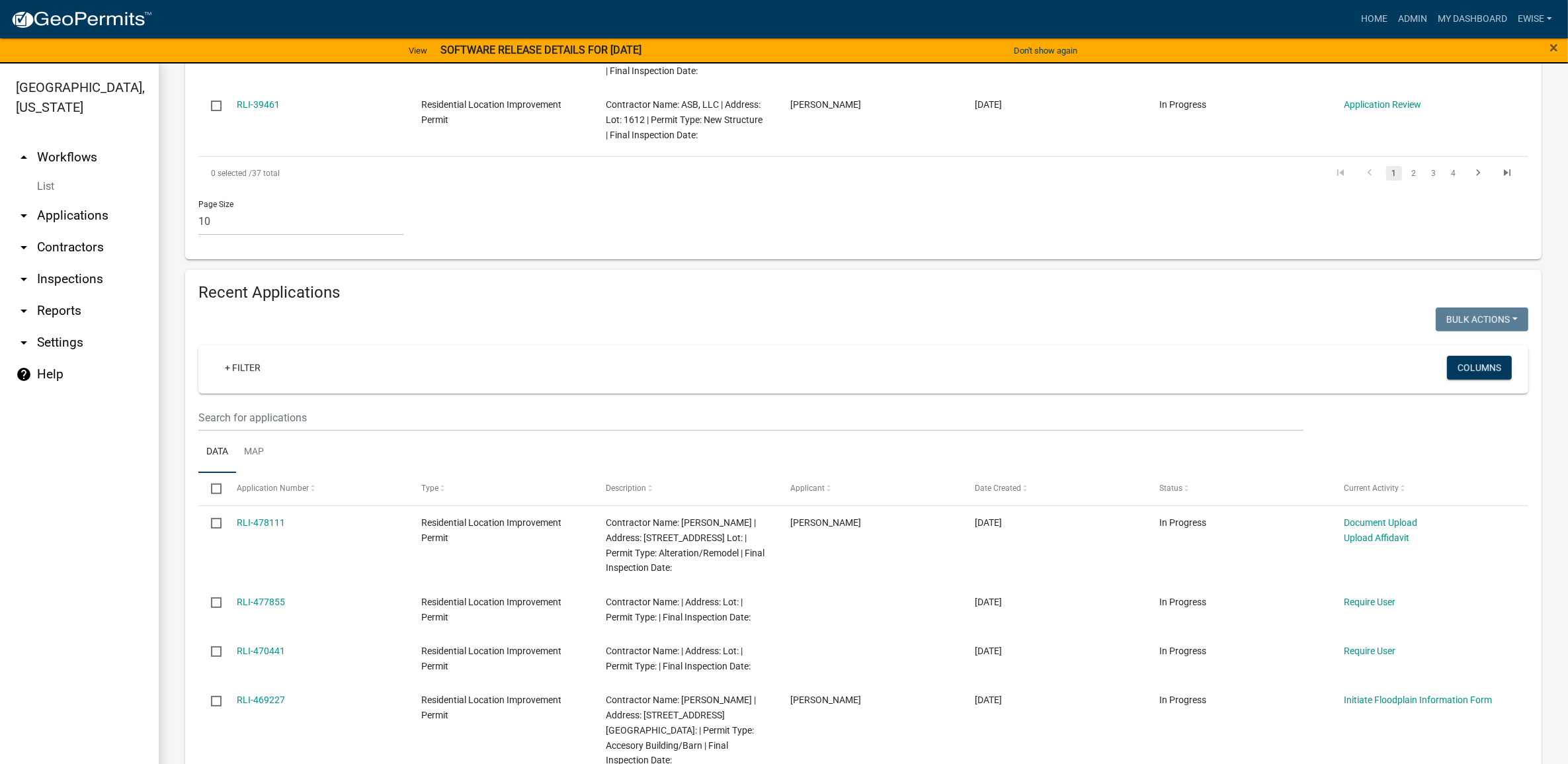
scroll to position [827, 0]
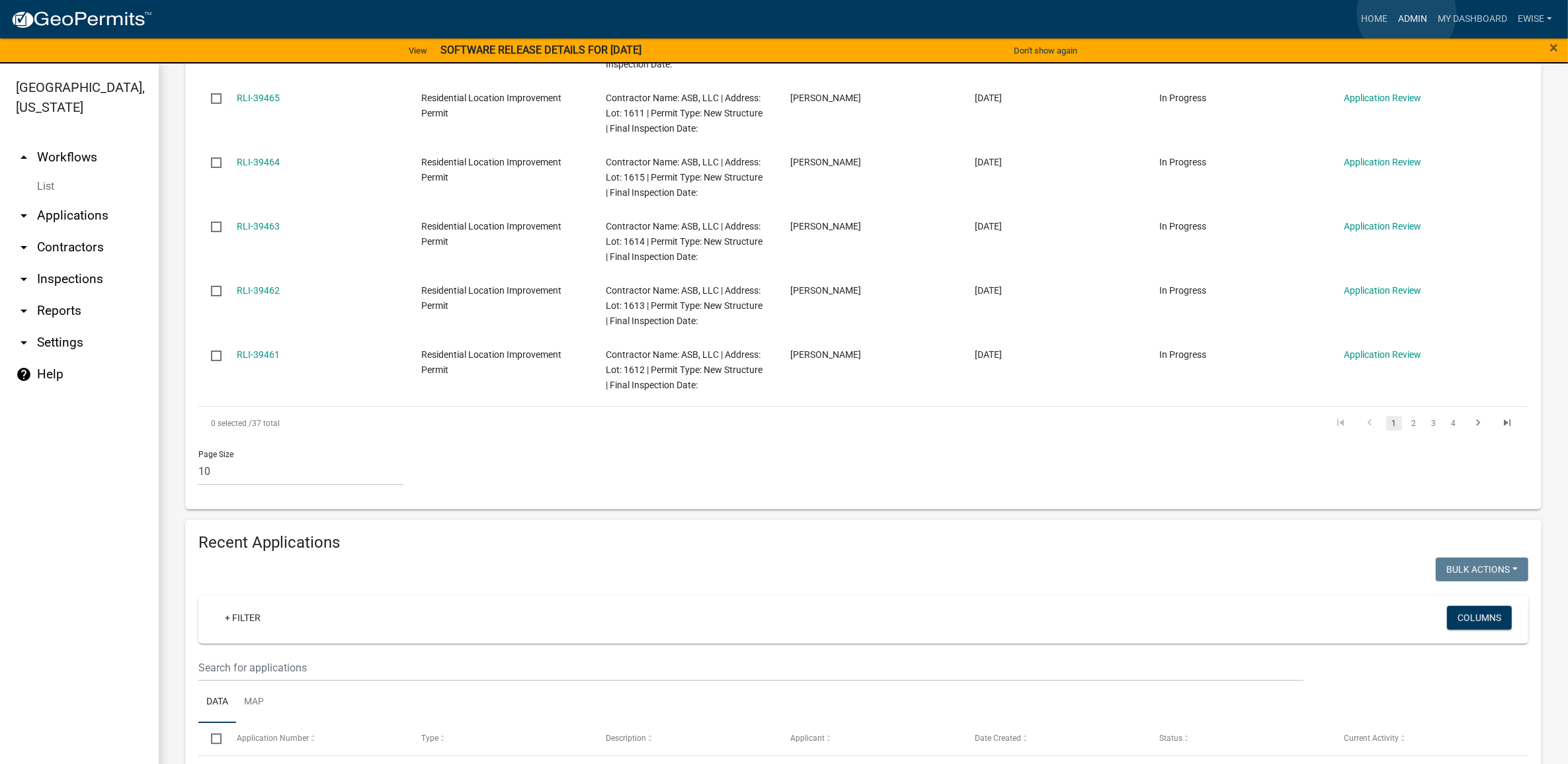
click at [1407, 14] on link "Admin" at bounding box center [1412, 19] width 40 height 25
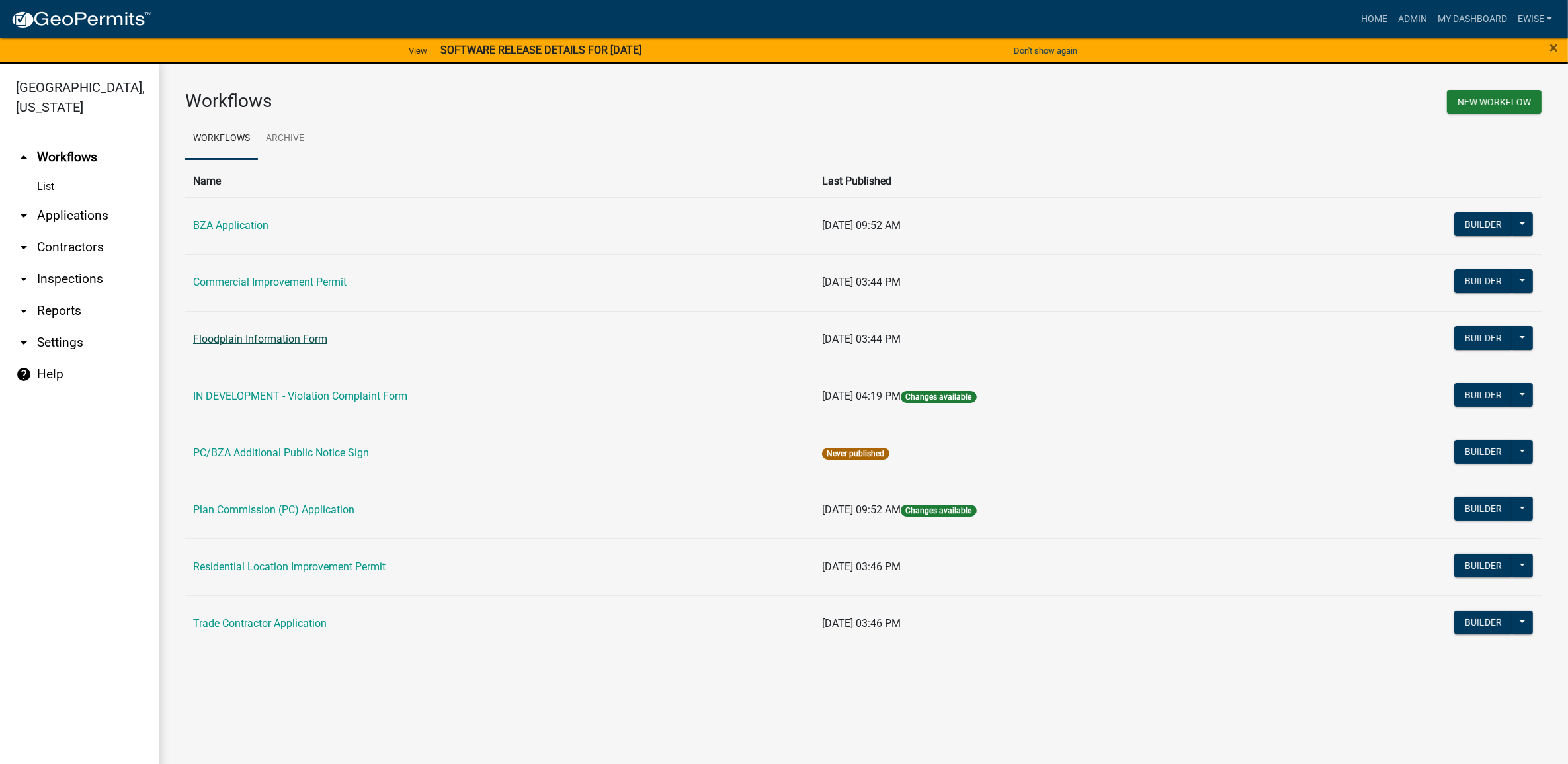
click at [266, 338] on link "Floodplain Information Form" at bounding box center [260, 339] width 134 height 13
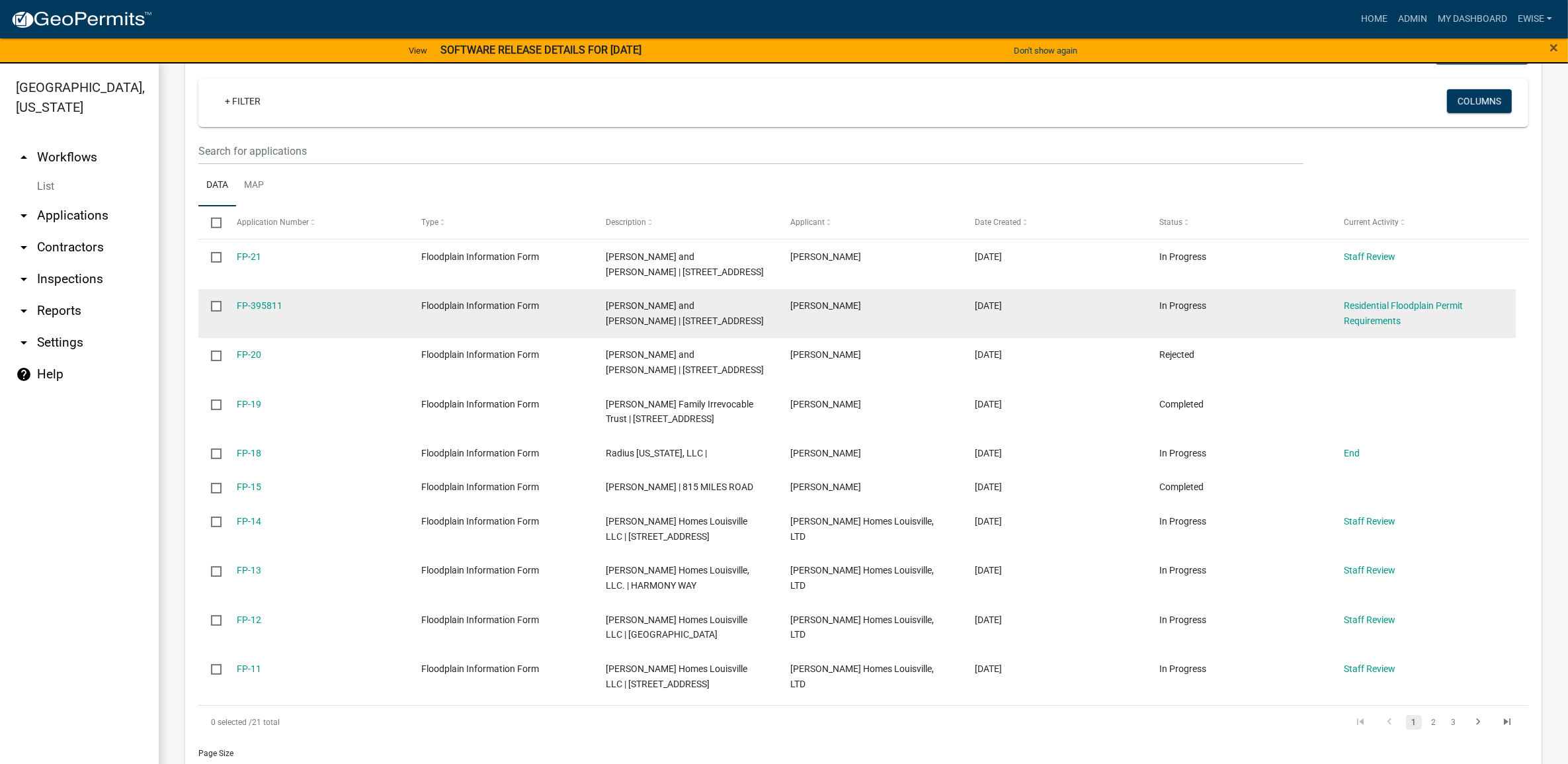
scroll to position [1075, 0]
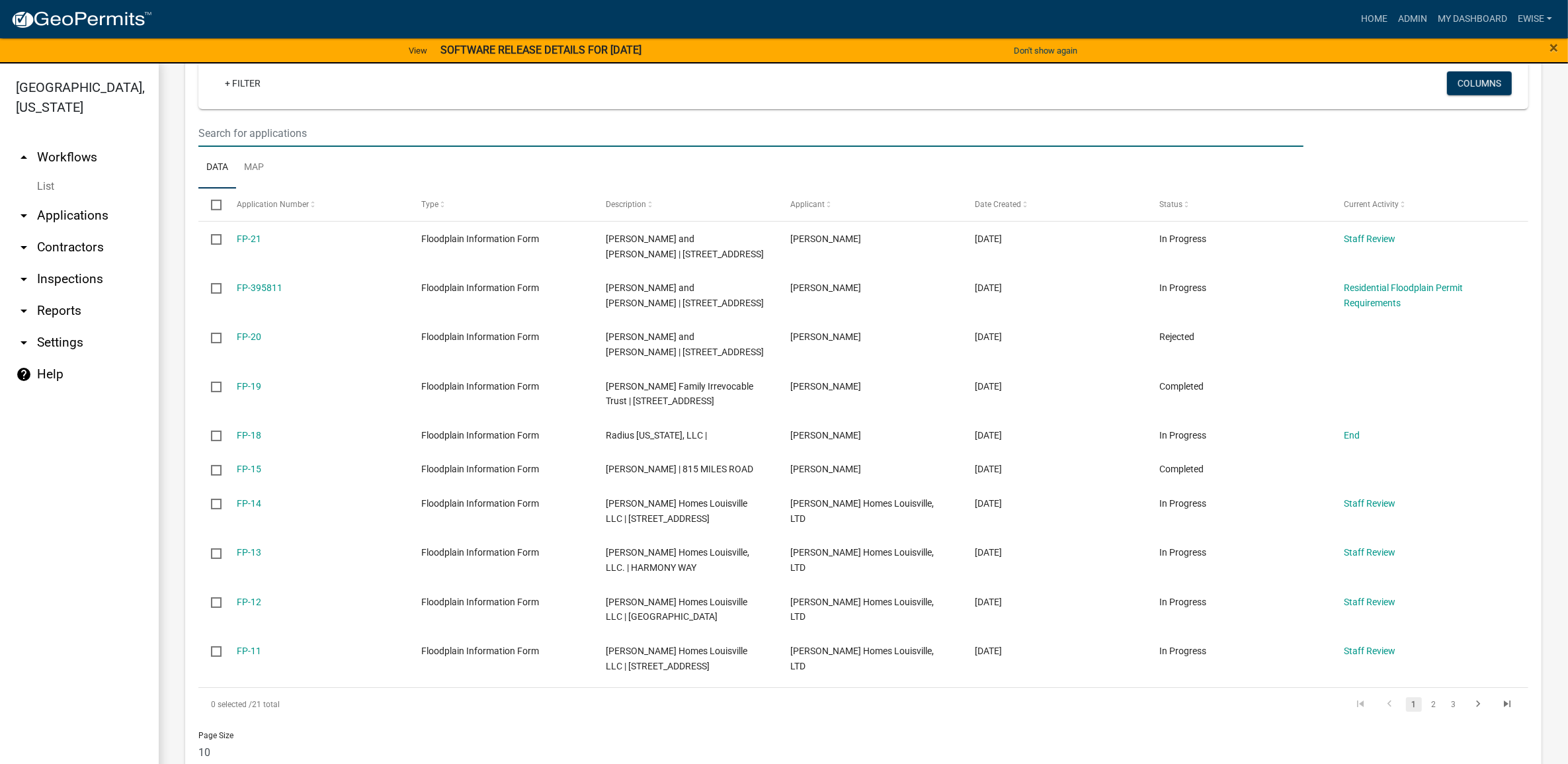
click at [318, 135] on input "text" at bounding box center [751, 133] width 1105 height 27
paste input "Ender"
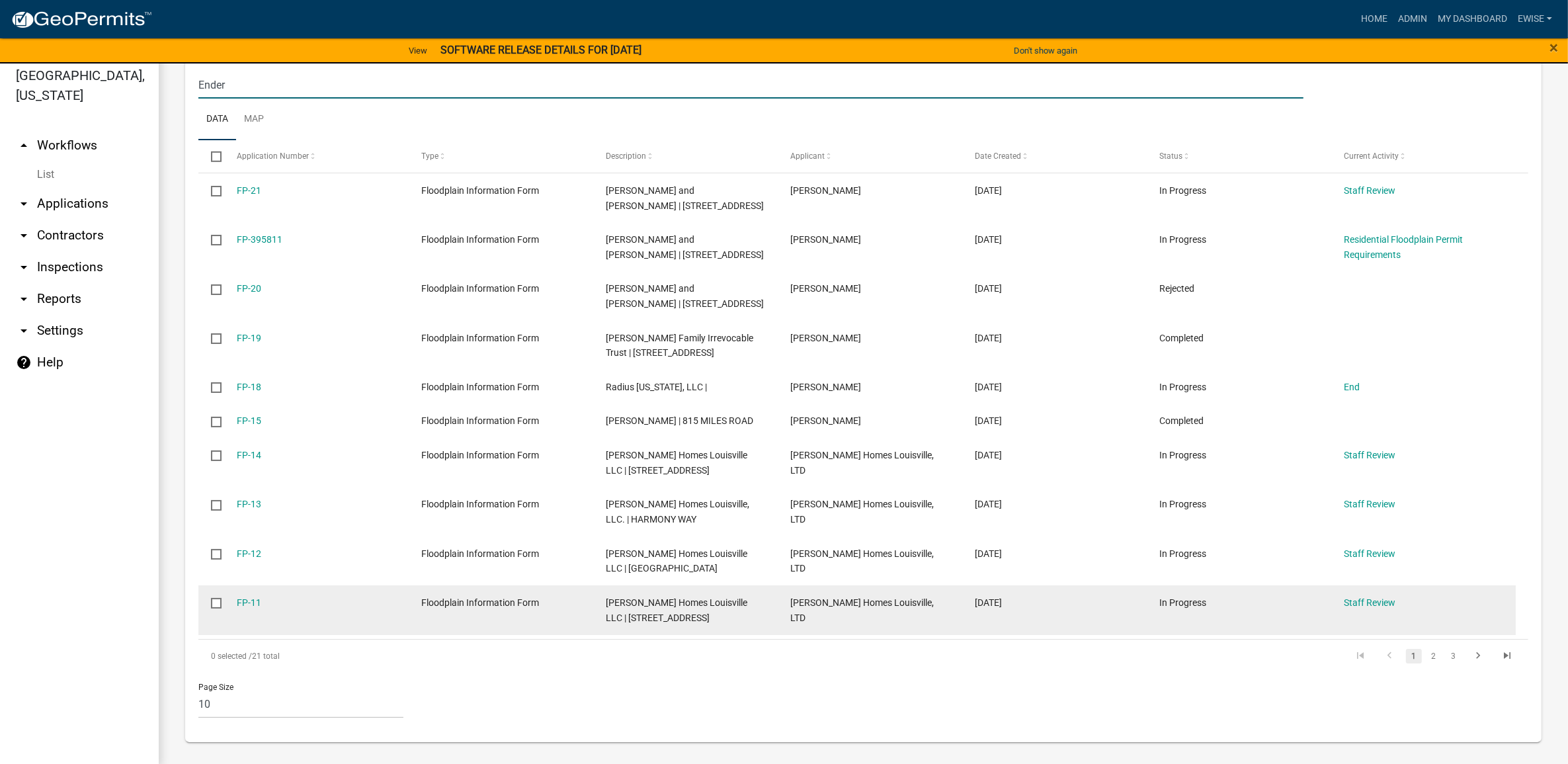
scroll to position [15, 0]
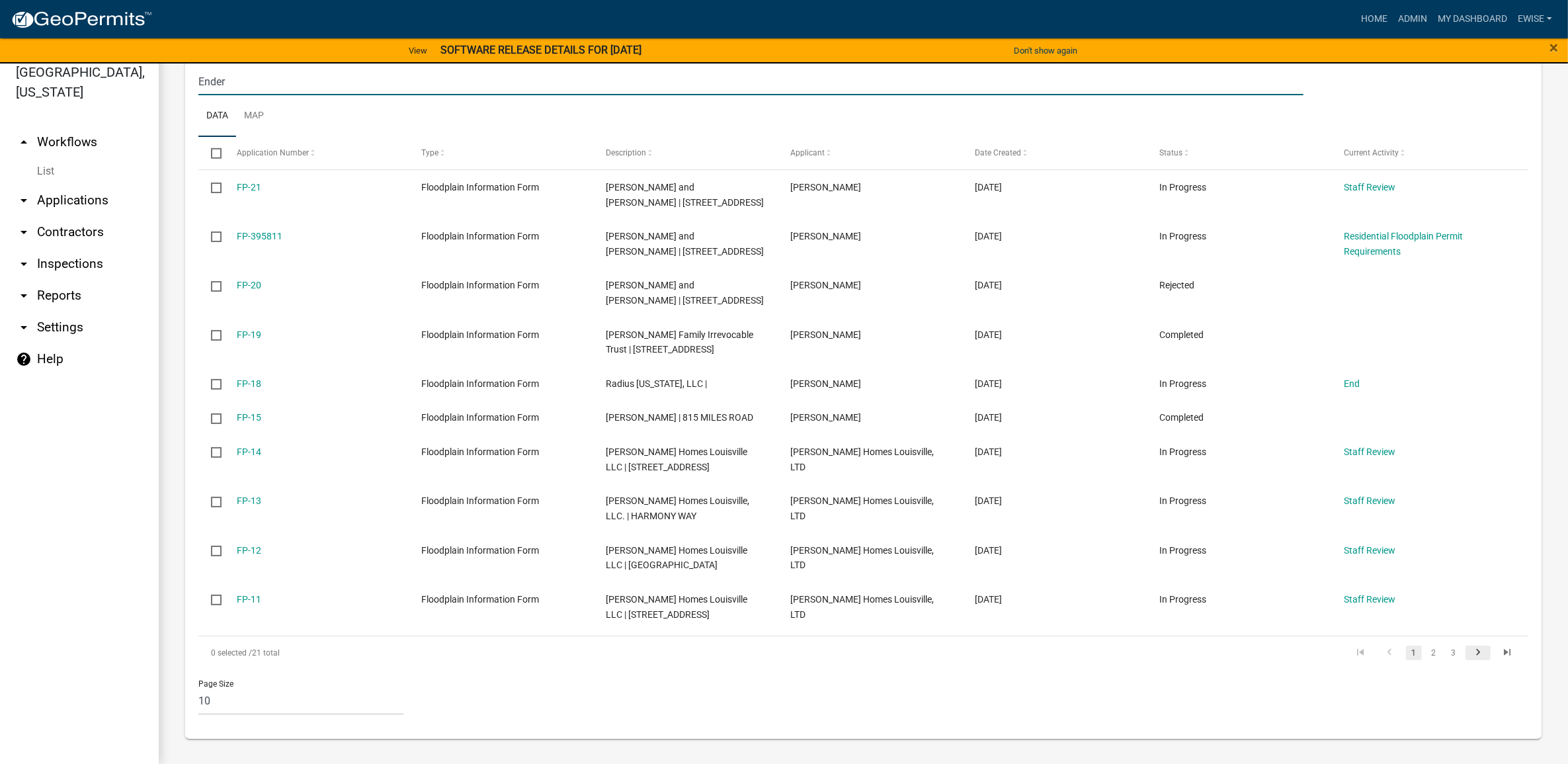
type input "Ender"
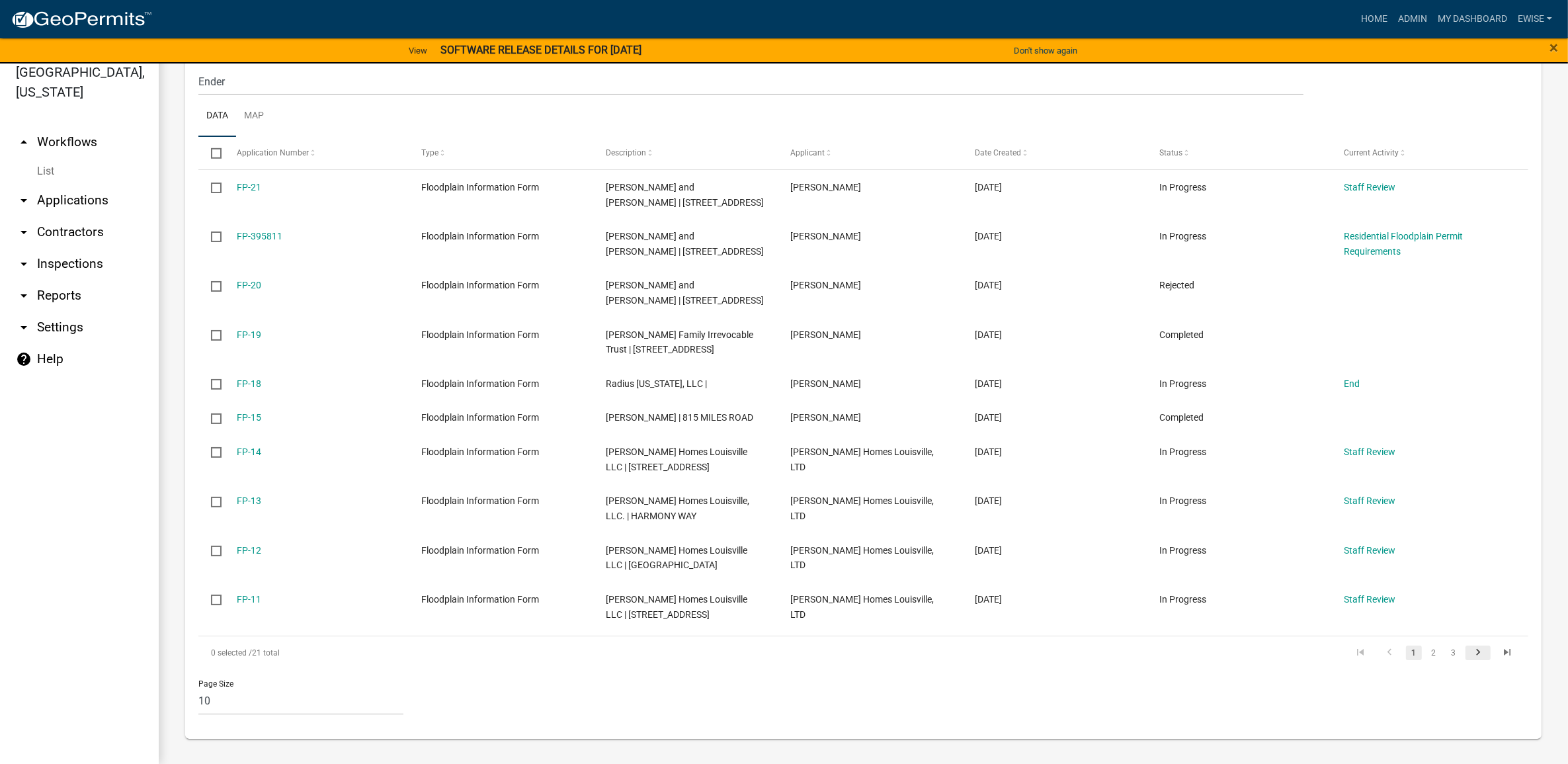
click at [1469, 653] on icon "go to next page" at bounding box center [1477, 653] width 17 height 15
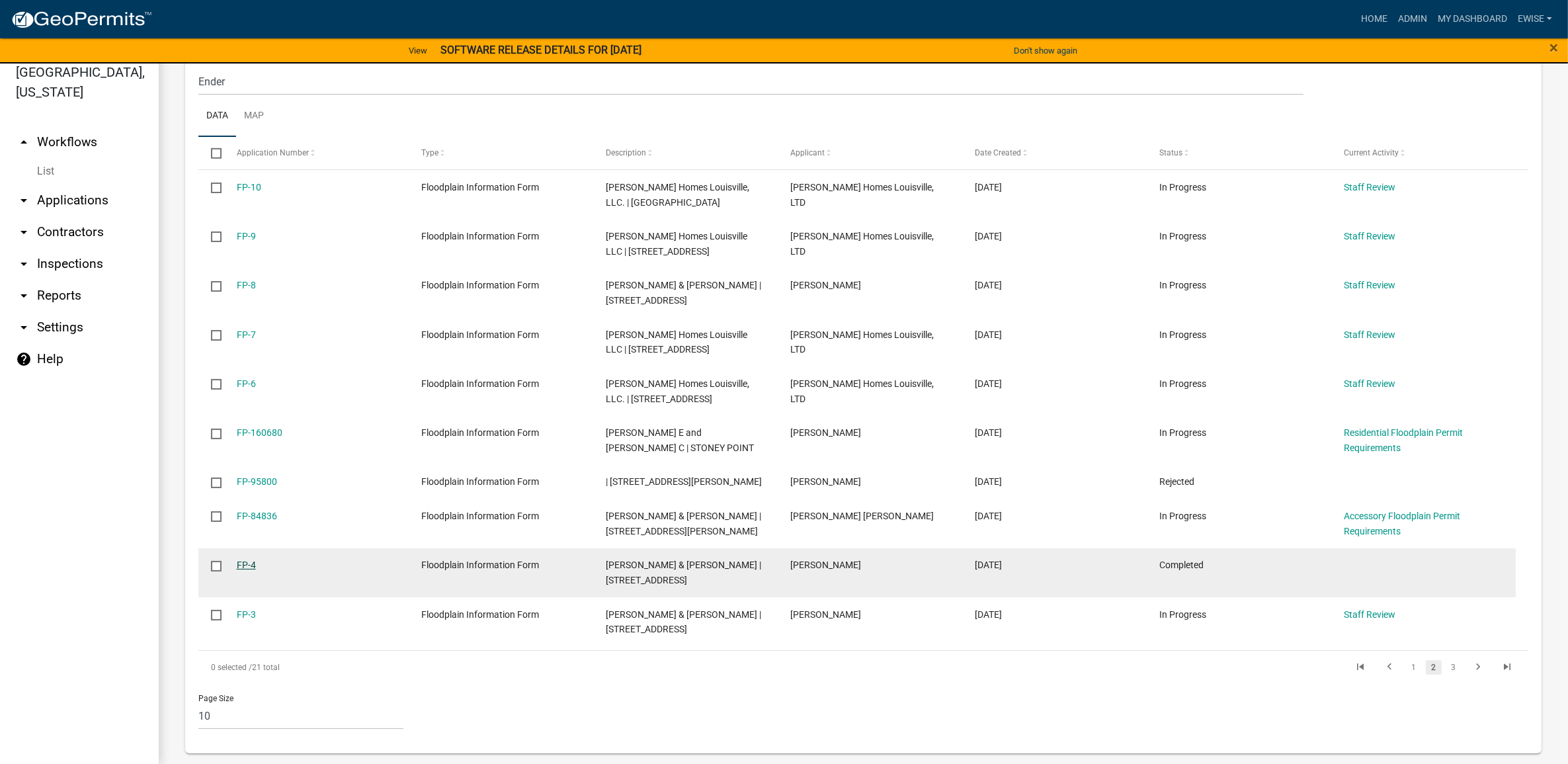
click at [245, 563] on link "FP-4" at bounding box center [246, 565] width 19 height 11
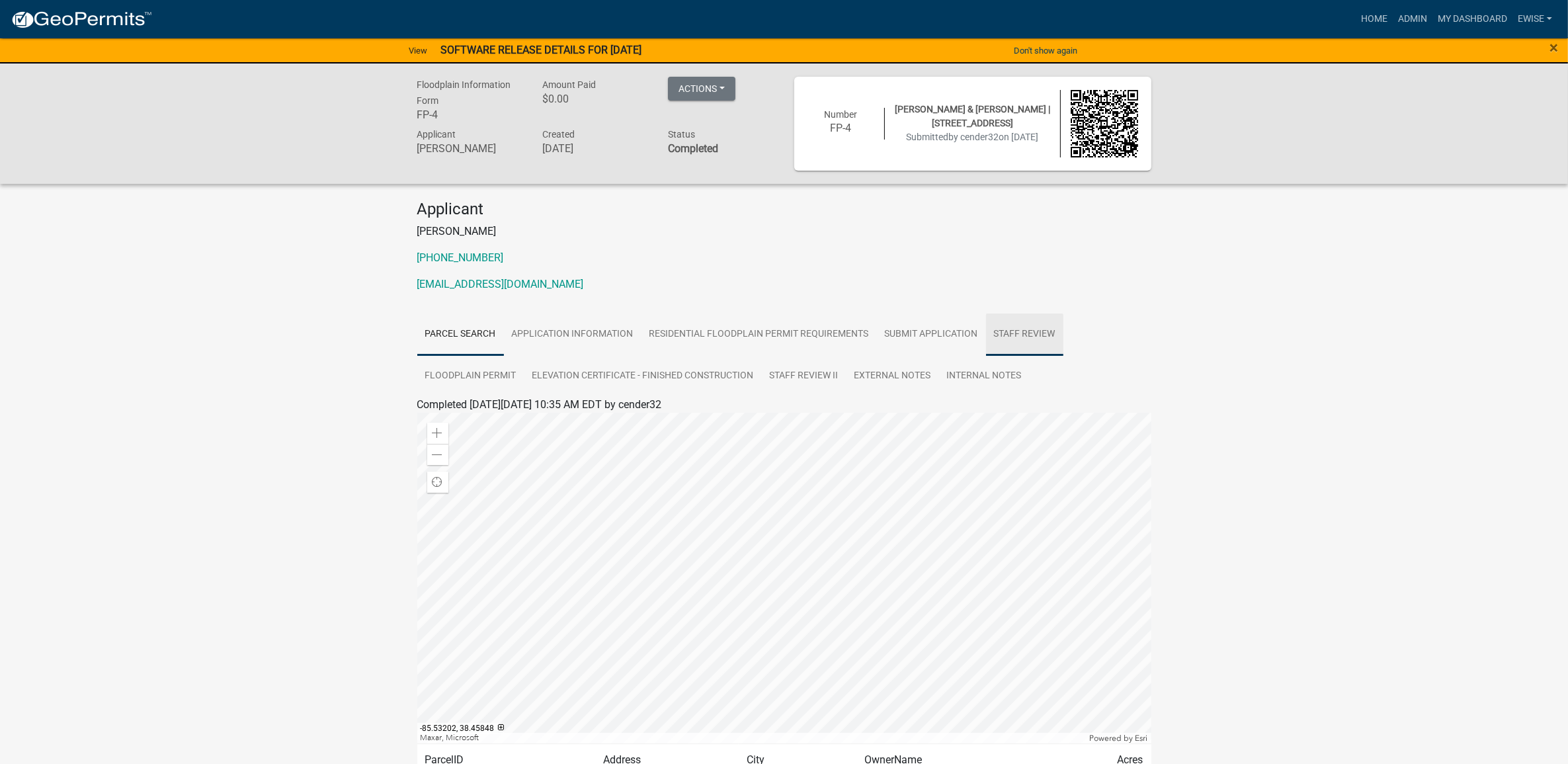
click at [1021, 335] on link "Staff Review" at bounding box center [1024, 335] width 77 height 43
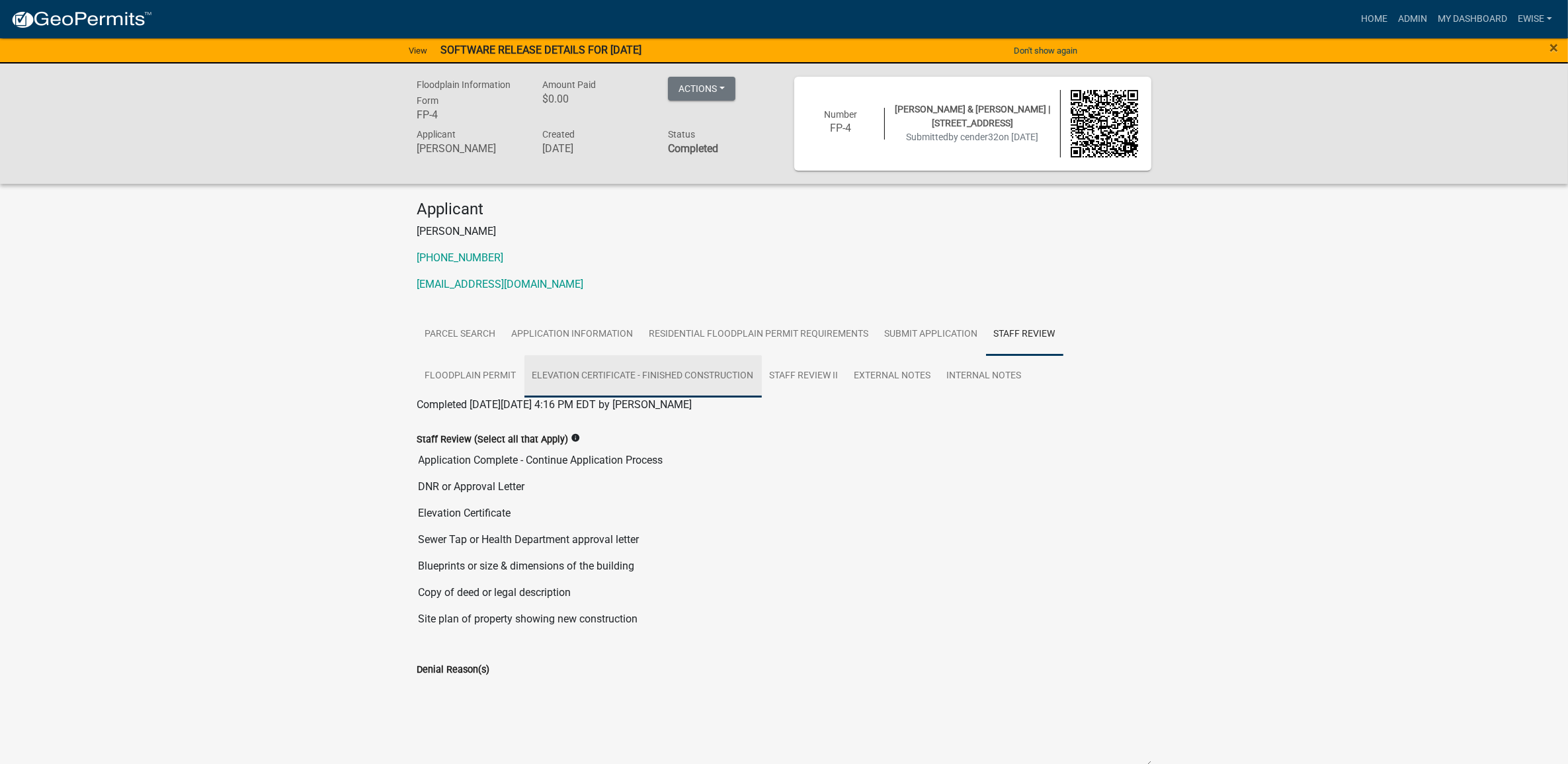
click at [679, 374] on link "Elevation Certificate - Finished Construction" at bounding box center [643, 377] width 238 height 43
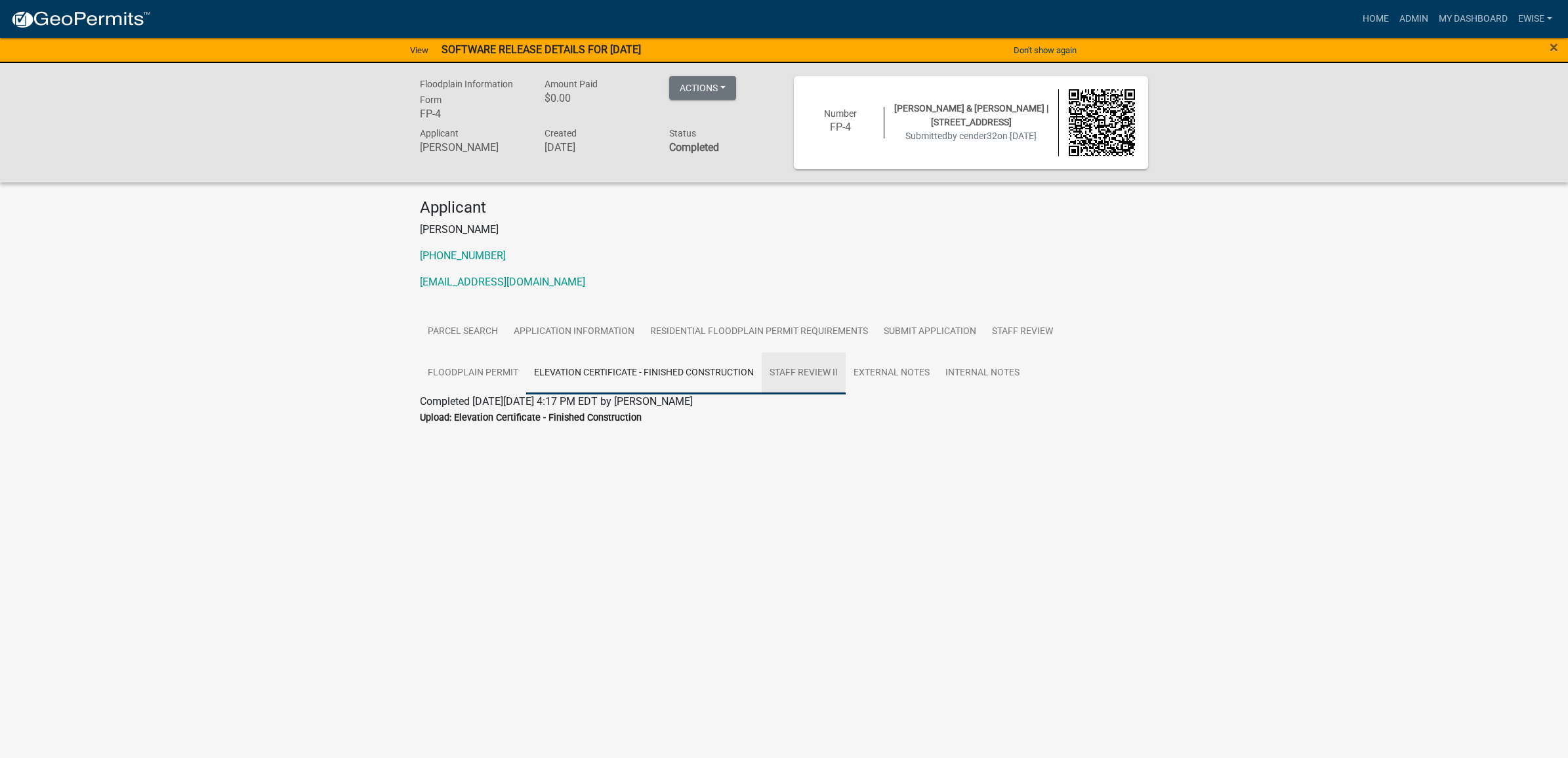
click at [806, 369] on link "Staff Review II" at bounding box center [803, 374] width 84 height 42
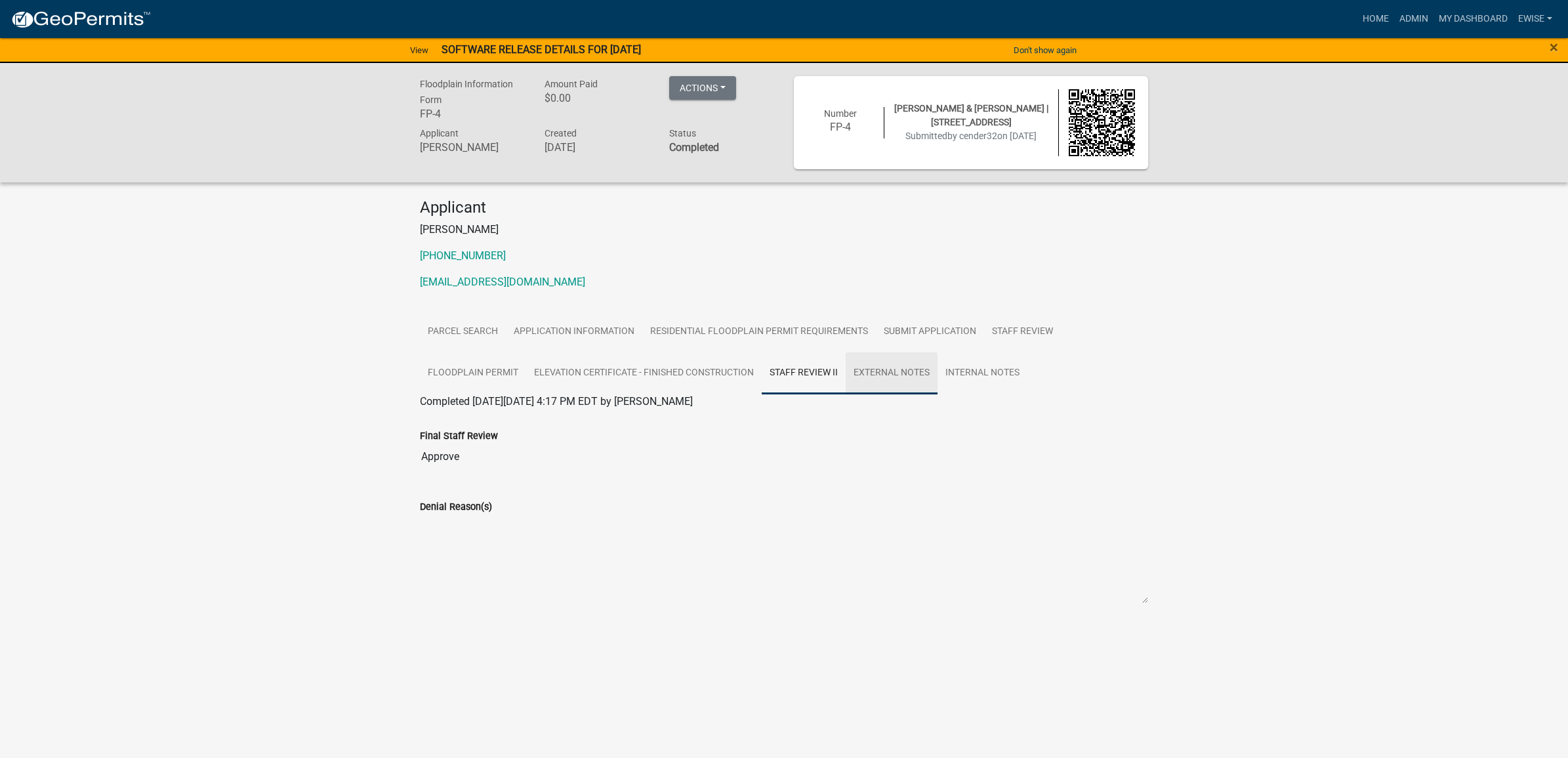
click at [880, 369] on link "External Notes" at bounding box center [892, 374] width 92 height 42
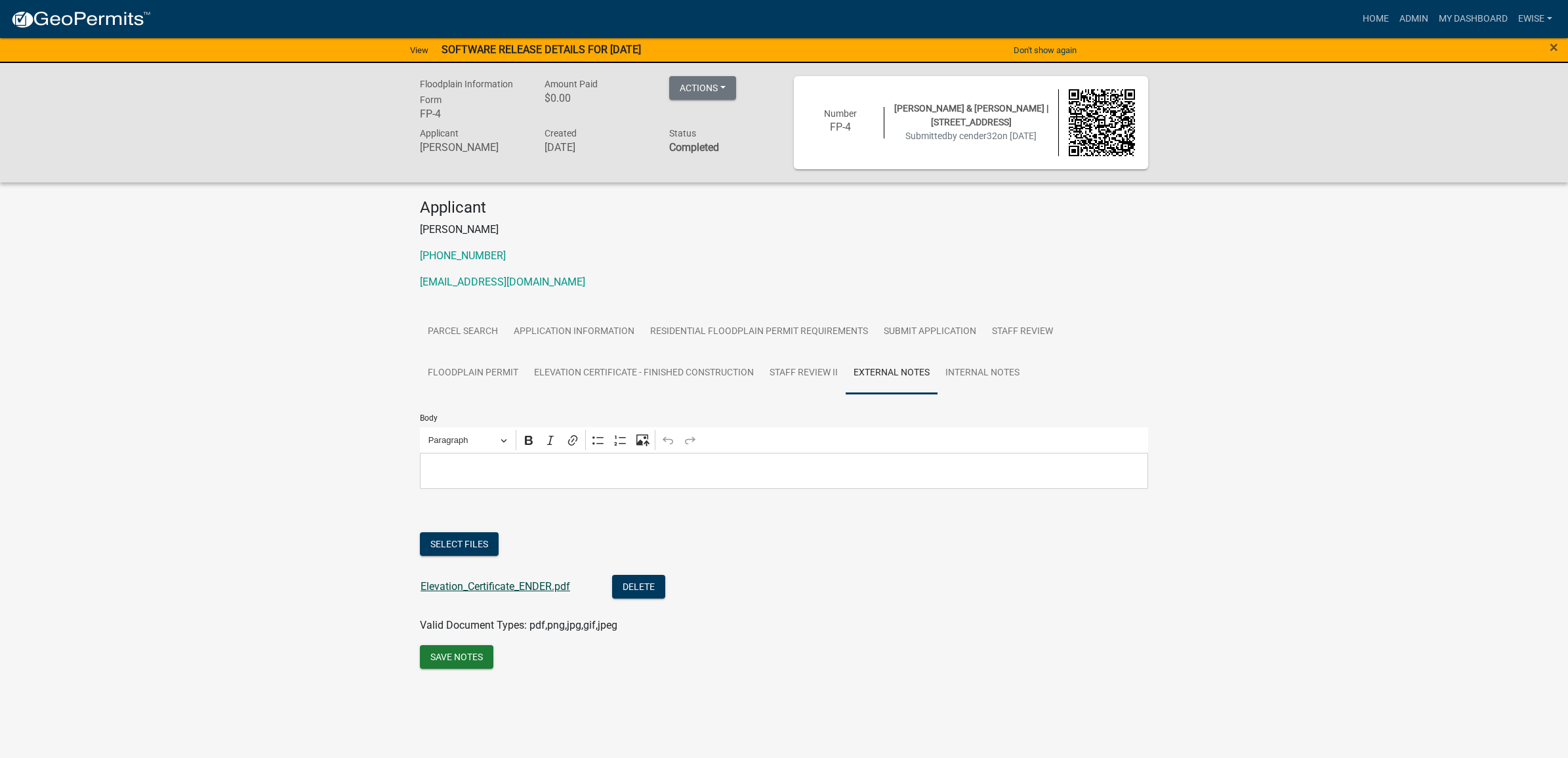
click at [545, 588] on link "Elevation_Certificate_ENDER.pdf" at bounding box center [495, 586] width 149 height 13
click at [963, 366] on link "Internal Notes" at bounding box center [983, 374] width 90 height 42
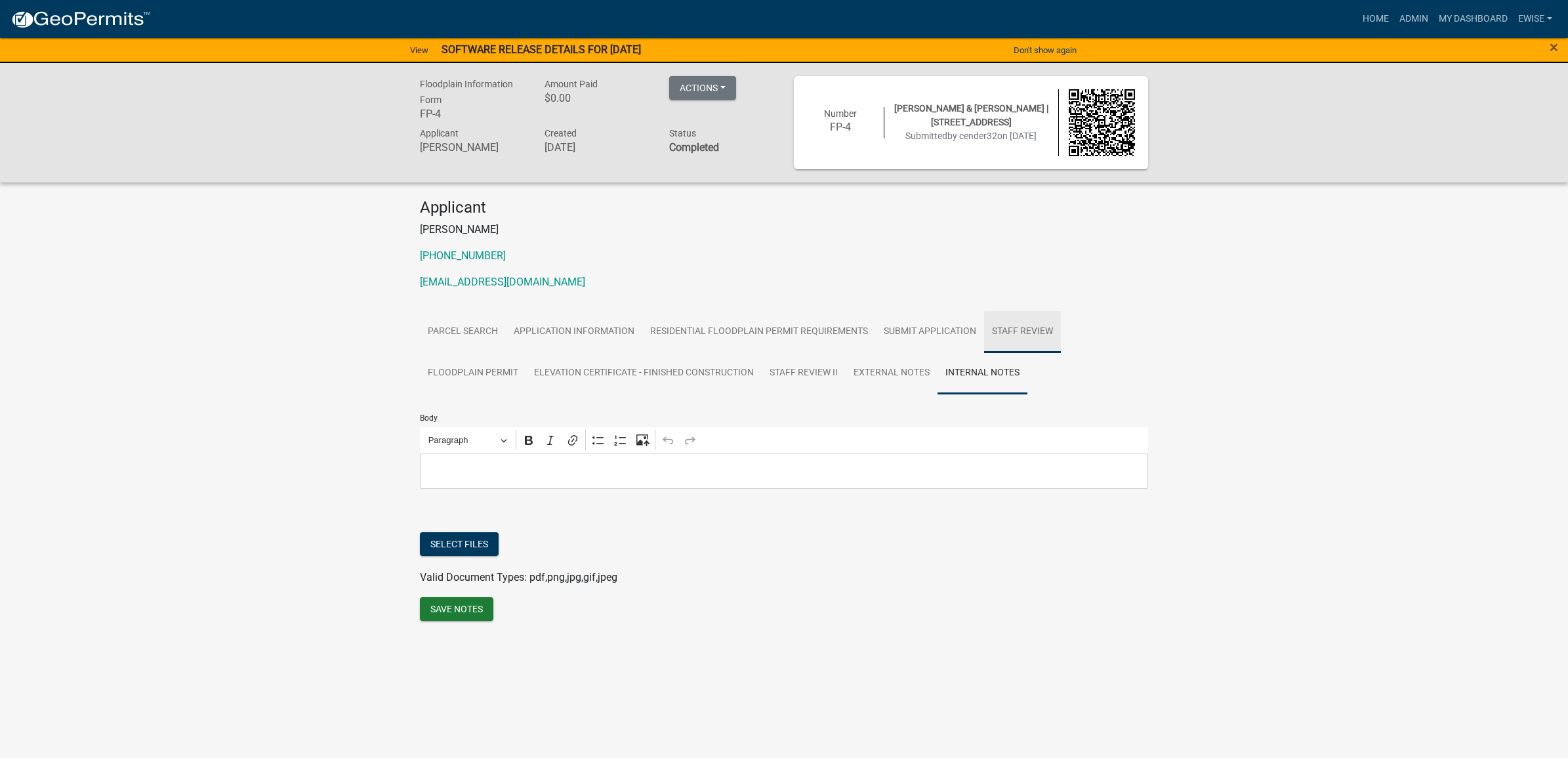
click at [1026, 327] on link "Staff Review" at bounding box center [1023, 332] width 77 height 42
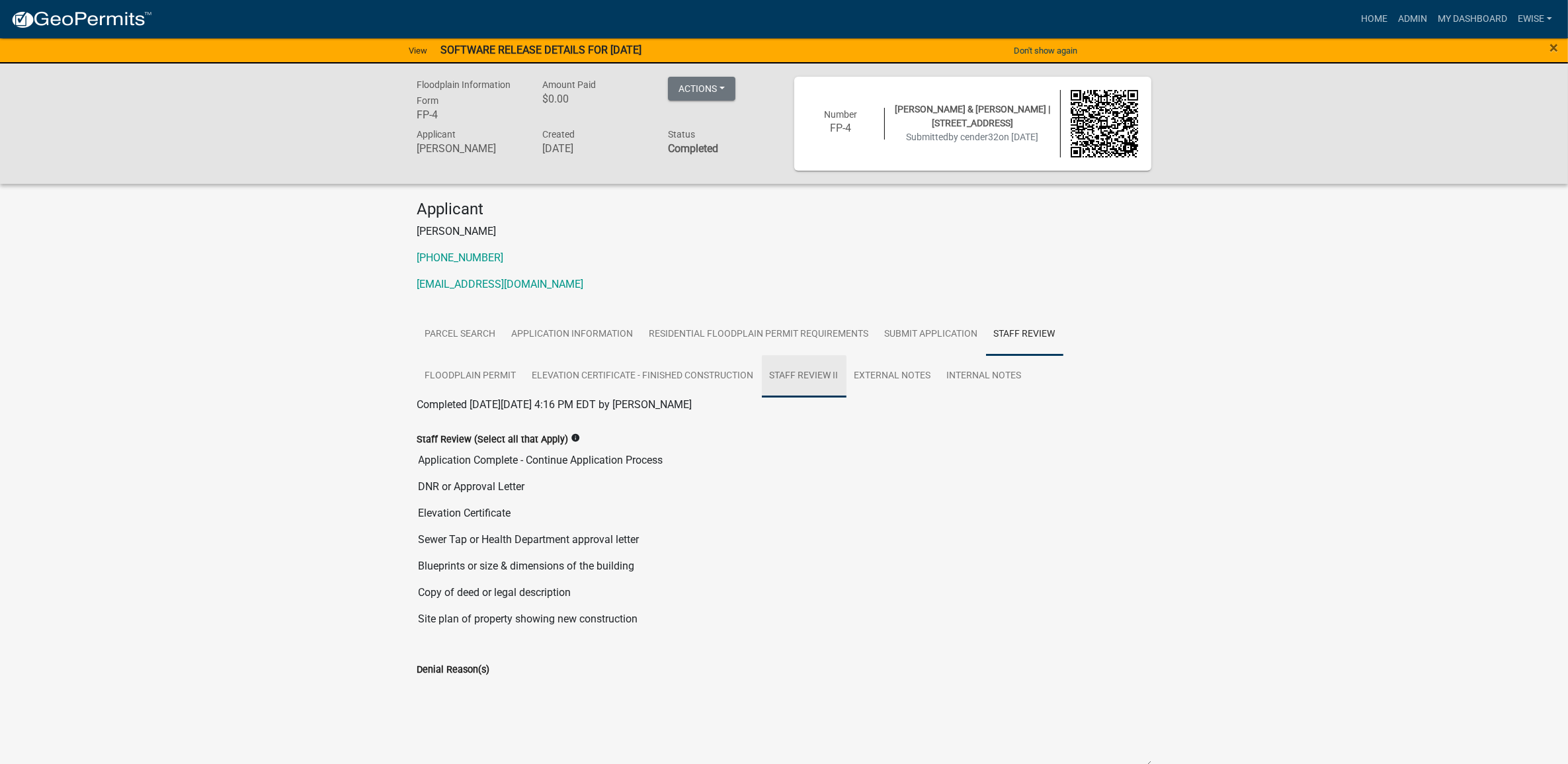
click at [797, 372] on link "Staff Review II" at bounding box center [803, 377] width 84 height 43
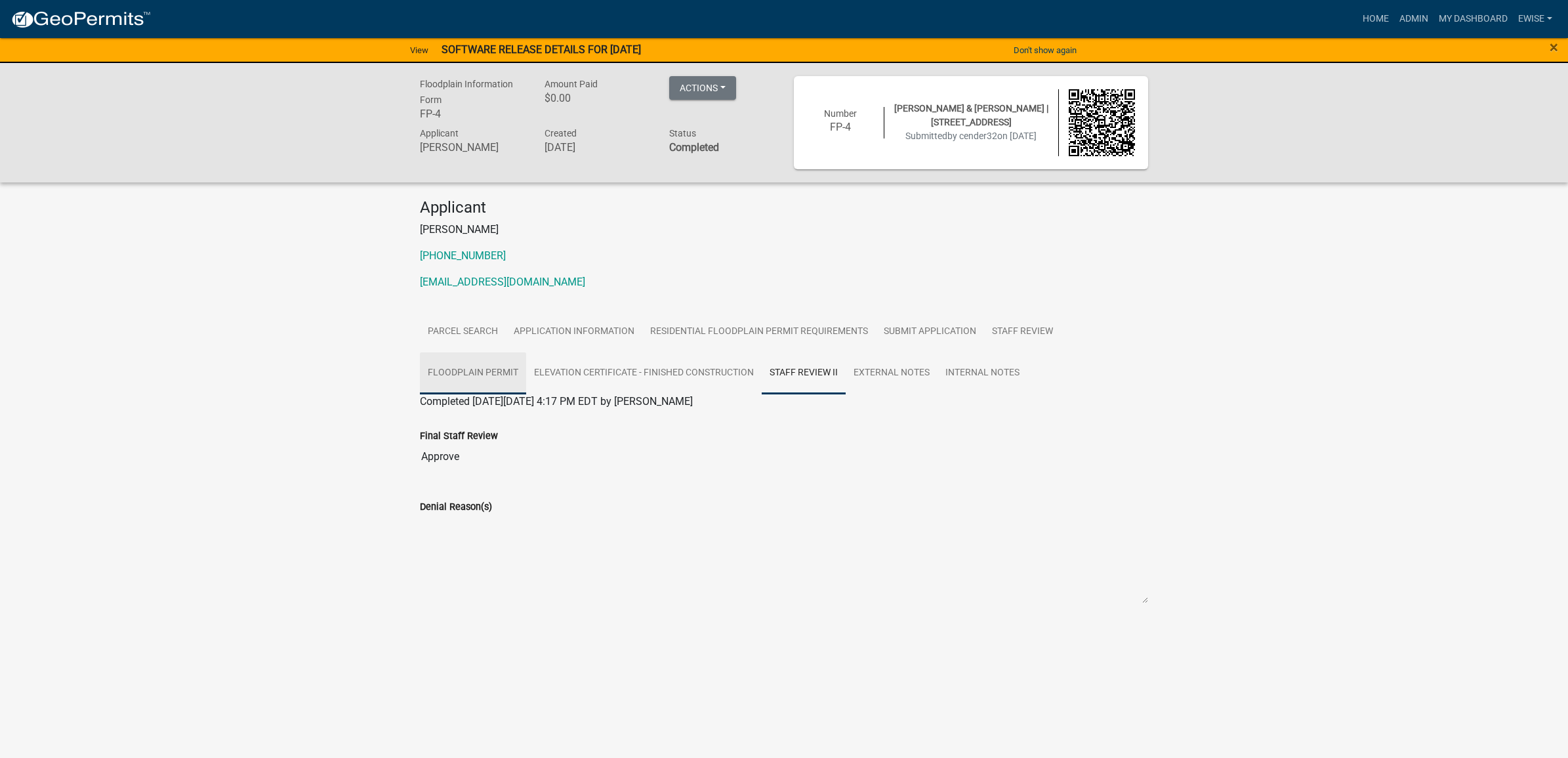
click at [478, 369] on link "Floodplain Permit" at bounding box center [473, 374] width 106 height 42
click at [476, 418] on link "Floodplain Permit" at bounding box center [461, 417] width 82 height 13
click at [933, 323] on link "Submit Application" at bounding box center [930, 332] width 108 height 42
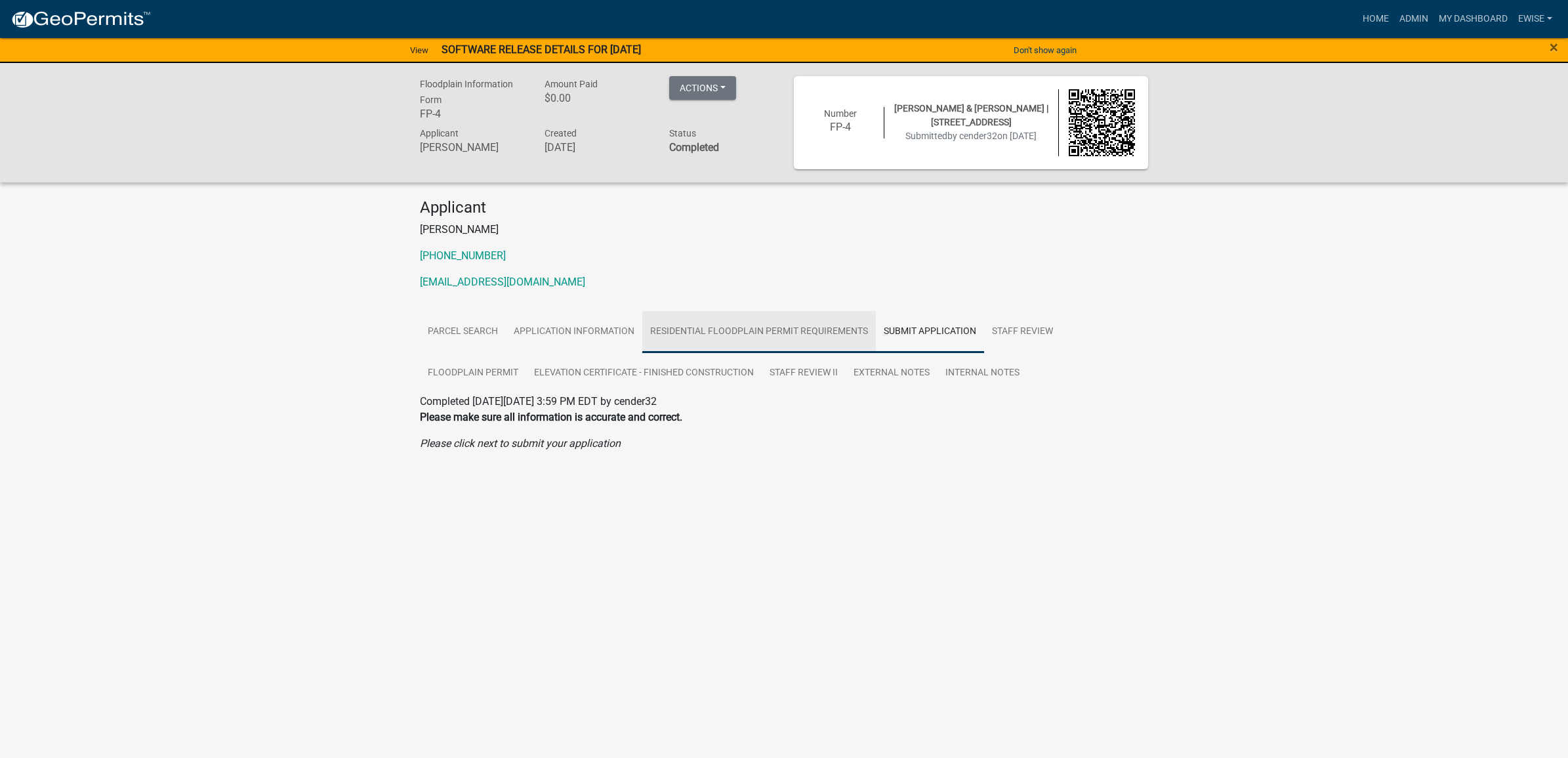
click at [830, 330] on link "Residential Floodplain Permit Requirements" at bounding box center [760, 332] width 234 height 42
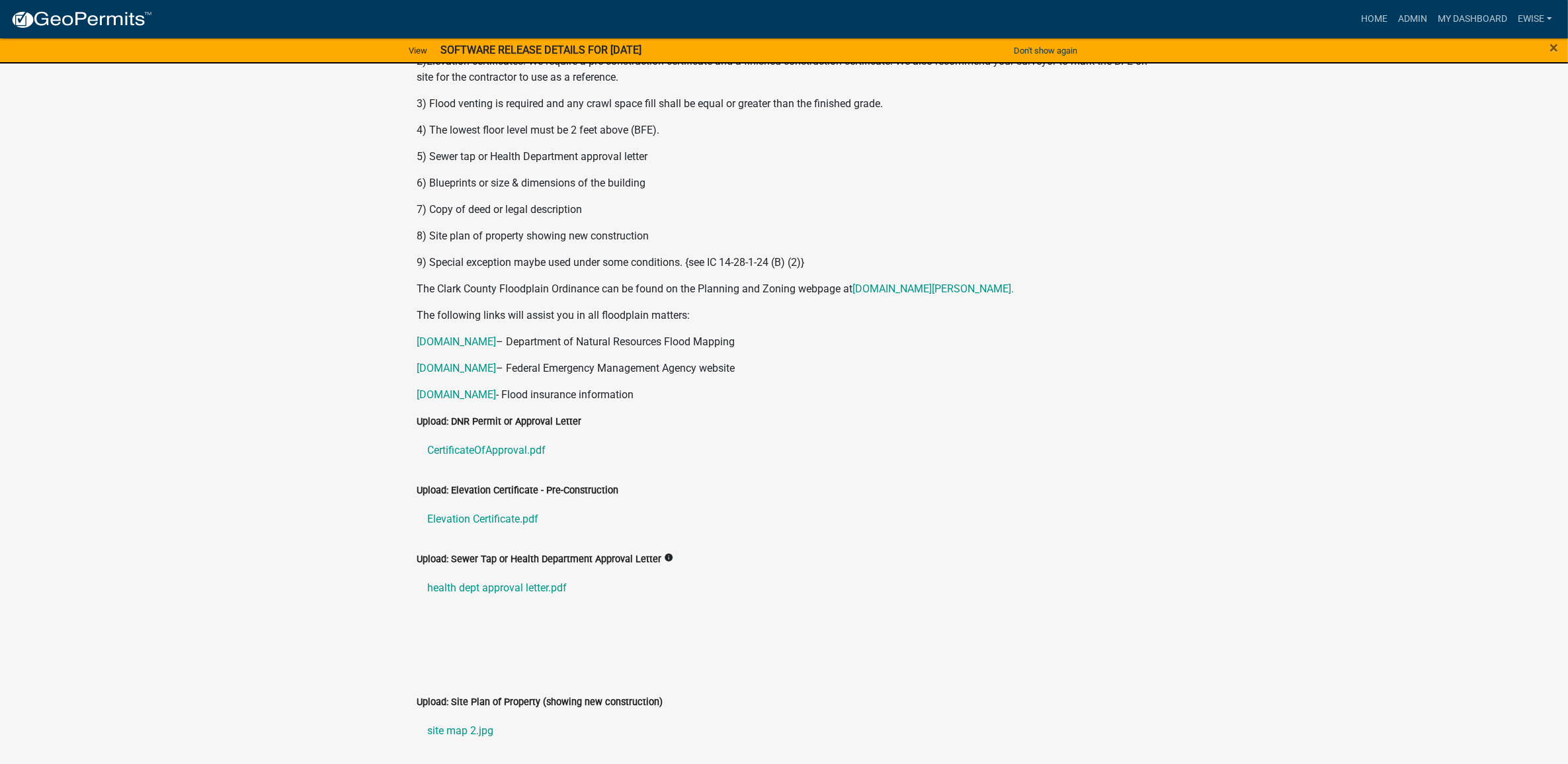
scroll to position [414, 0]
click at [503, 445] on link "CertificateOfApproval.pdf" at bounding box center [784, 449] width 734 height 32
